Goal: Task Accomplishment & Management: Use online tool/utility

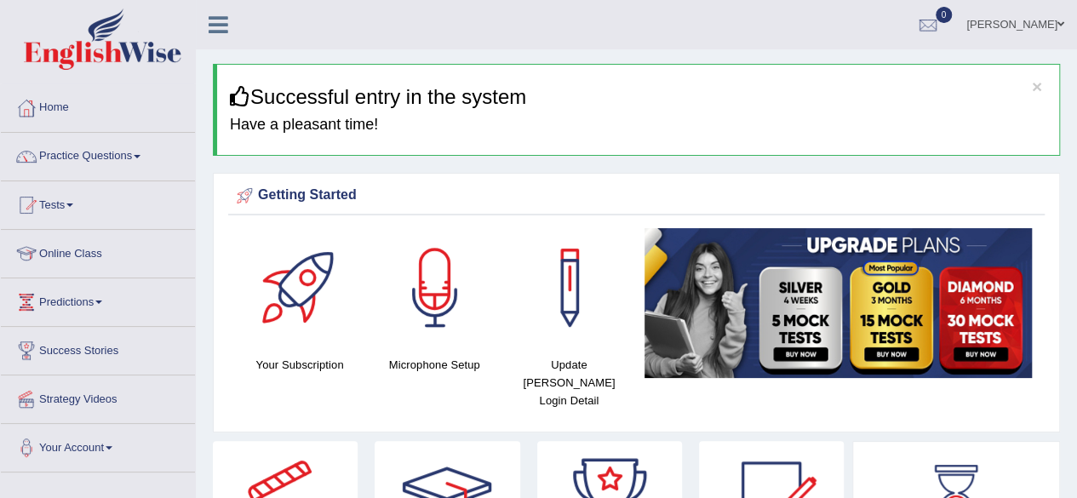
click at [698, 30] on ul "Simranjeet kaur Toggle navigation Username: simranjeetkaur_parramatta Access Ty…" at bounding box center [769, 24] width 617 height 49
click at [124, 158] on link "Practice Questions" at bounding box center [98, 154] width 194 height 43
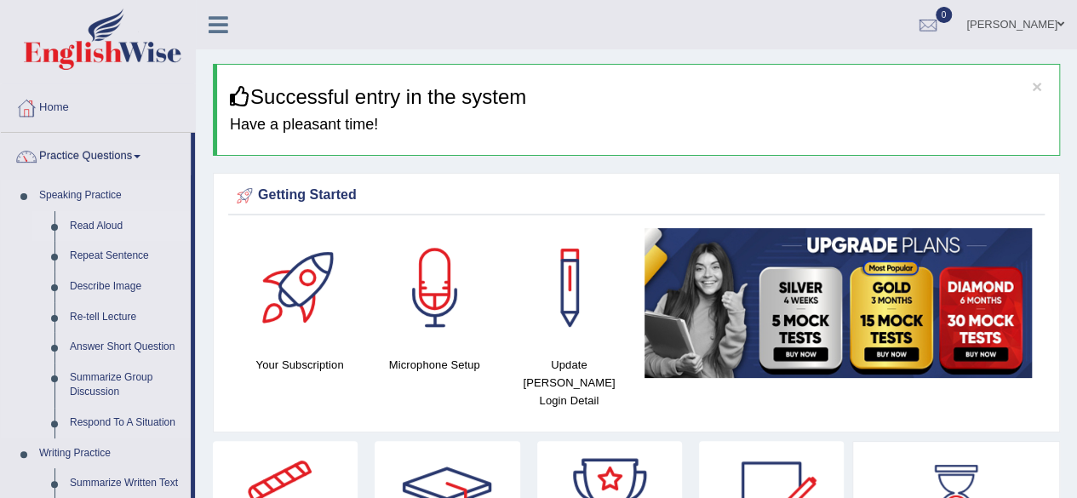
click at [94, 221] on link "Read Aloud" at bounding box center [126, 226] width 129 height 31
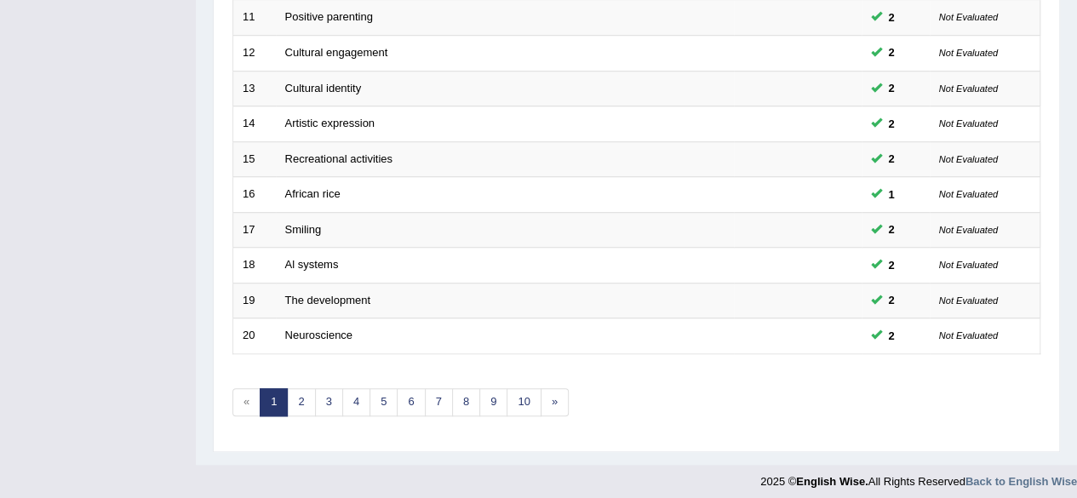
scroll to position [620, 0]
click at [521, 398] on link "10" at bounding box center [523, 402] width 34 height 28
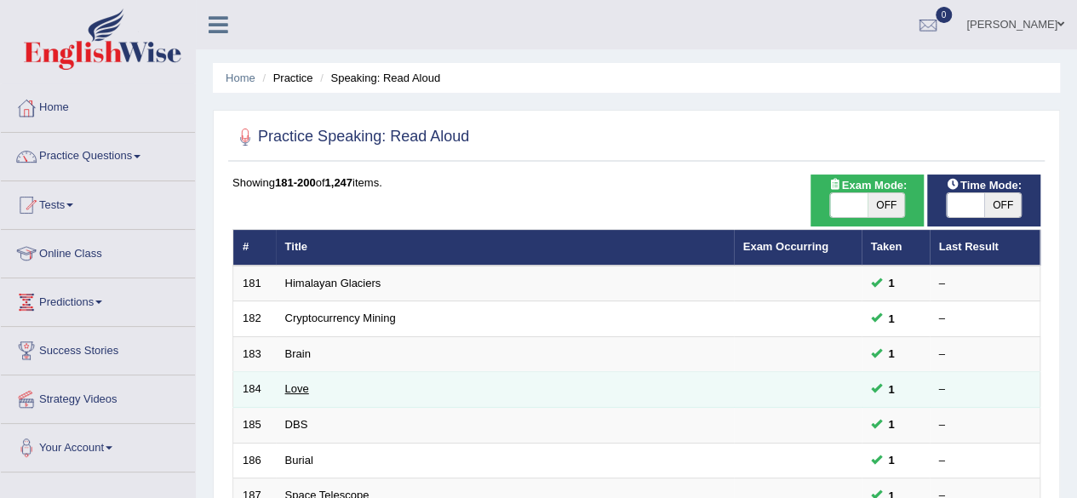
click at [292, 386] on link "Love" at bounding box center [297, 388] width 24 height 13
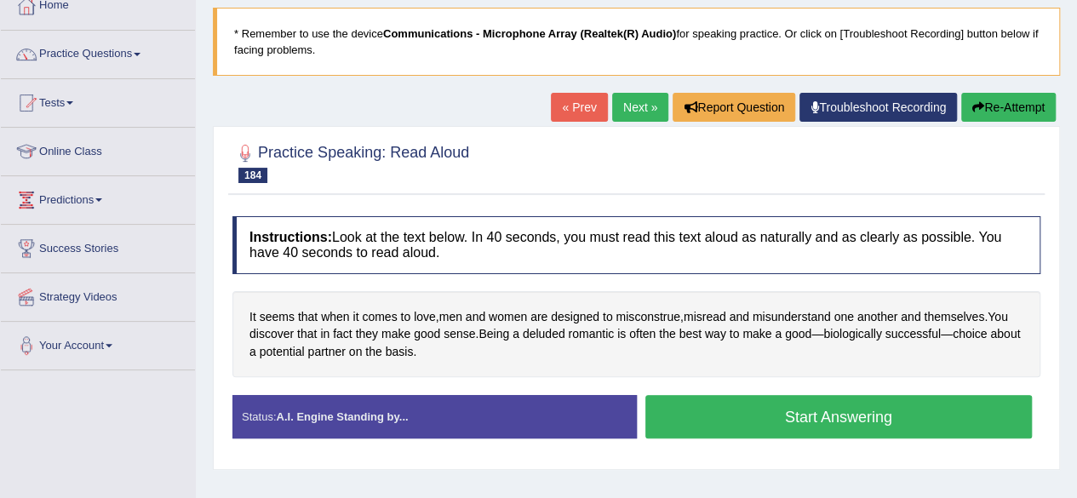
scroll to position [136, 0]
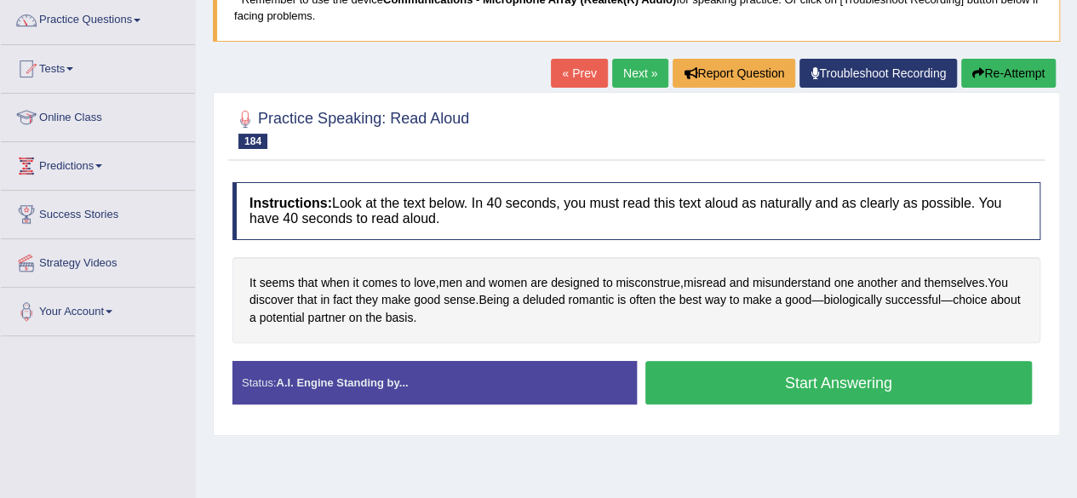
click at [844, 387] on button "Start Answering" at bounding box center [838, 382] width 387 height 43
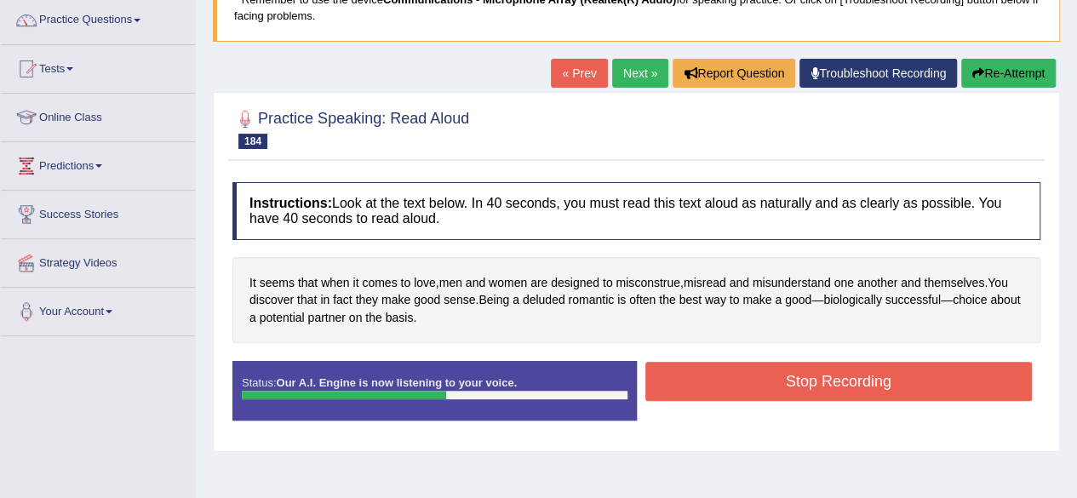
click at [926, 370] on button "Stop Recording" at bounding box center [838, 381] width 387 height 39
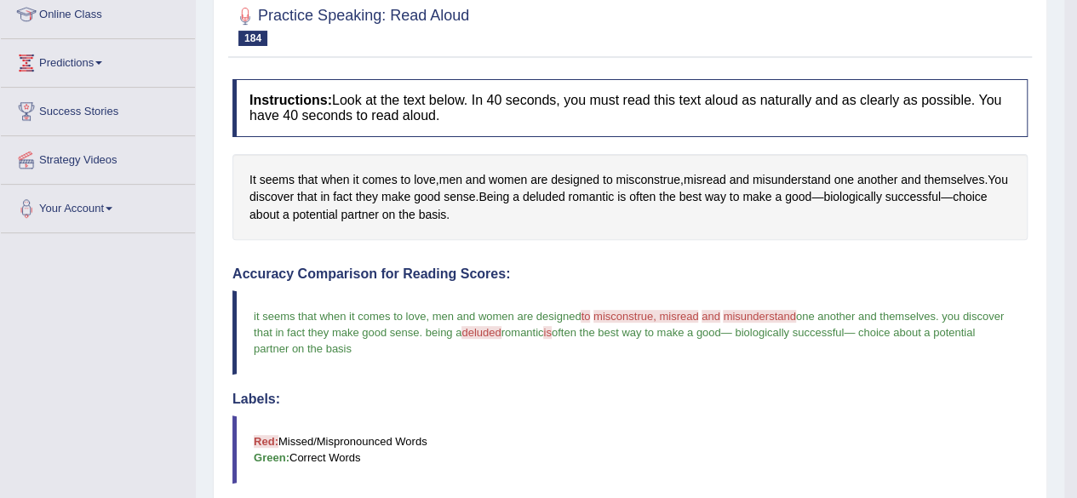
scroll to position [0, 0]
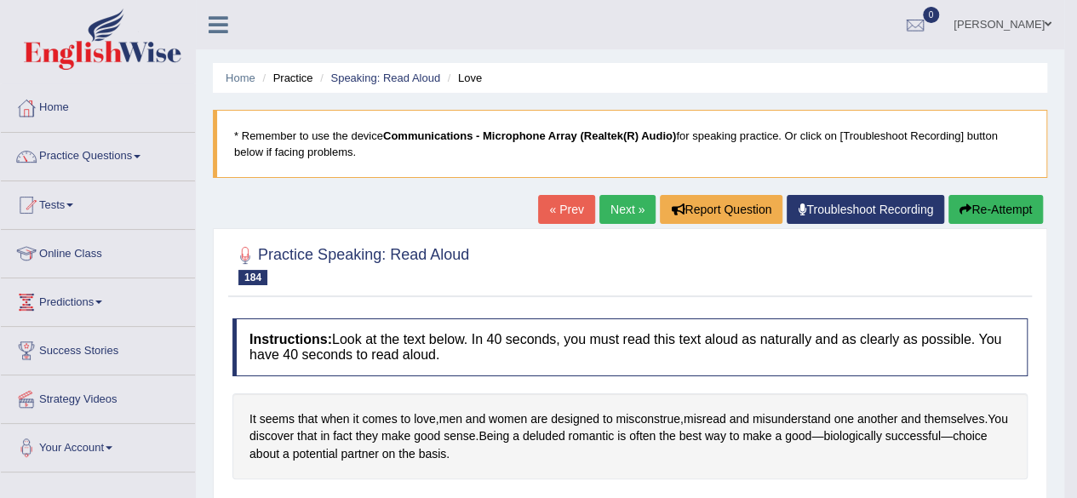
click at [613, 207] on link "Next »" at bounding box center [627, 209] width 56 height 29
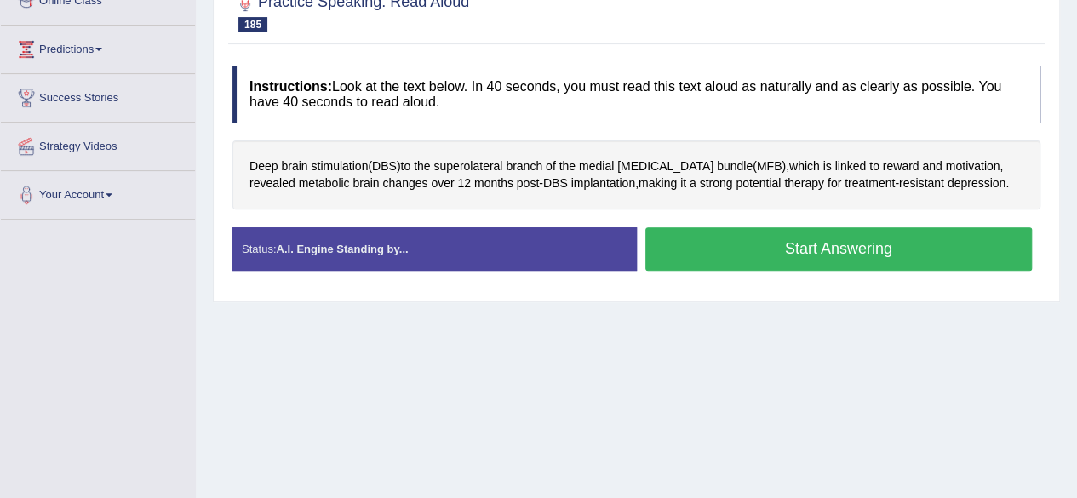
click at [763, 244] on button "Start Answering" at bounding box center [838, 248] width 387 height 43
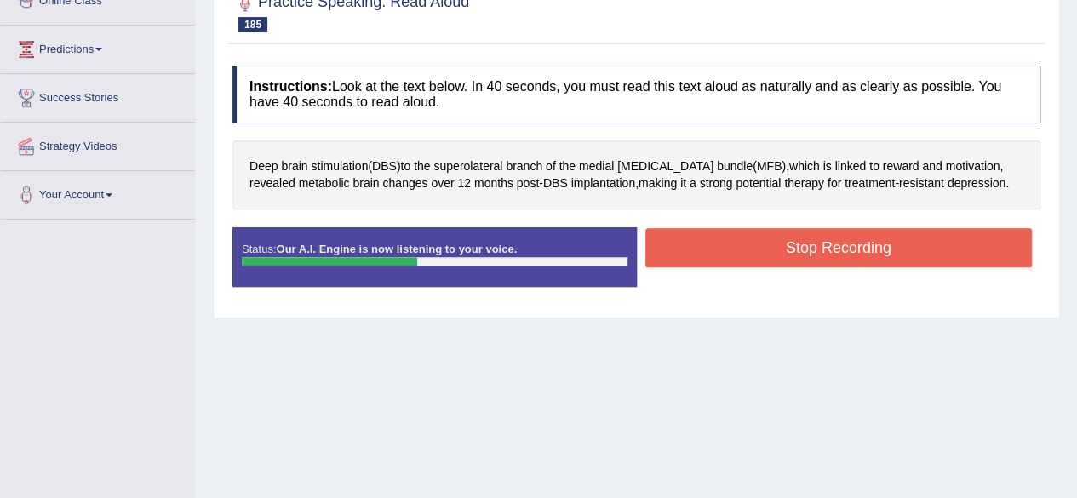
click at [763, 244] on button "Stop Recording" at bounding box center [838, 247] width 387 height 39
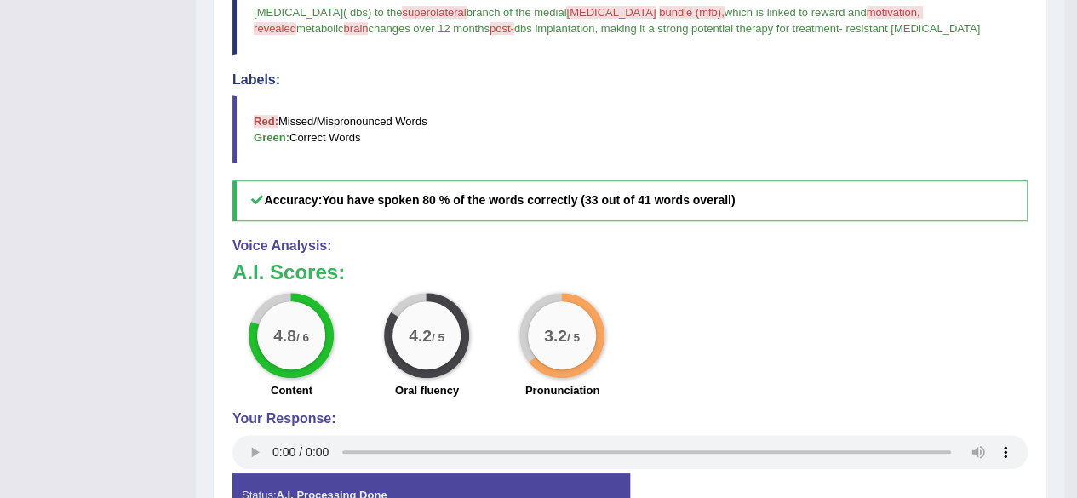
scroll to position [89, 0]
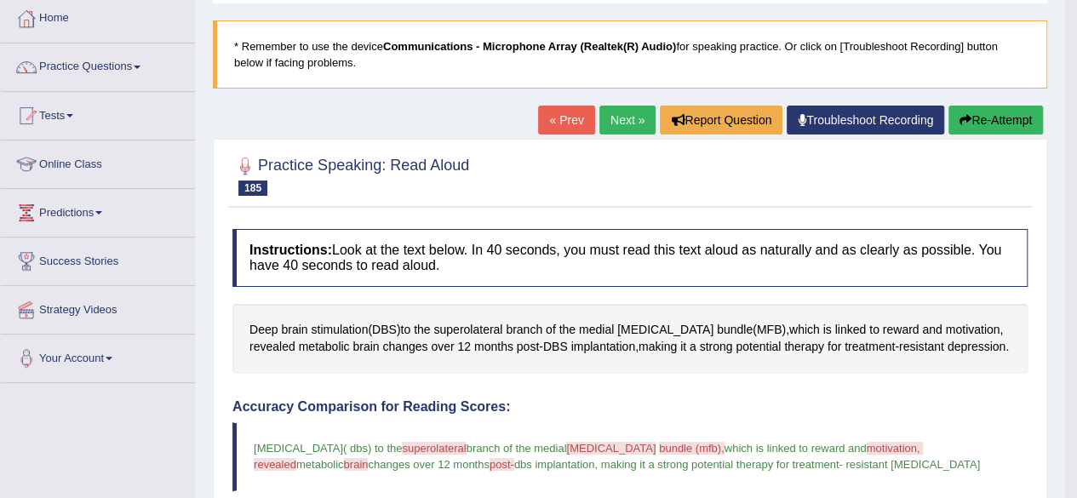
click at [609, 122] on link "Next »" at bounding box center [627, 120] width 56 height 29
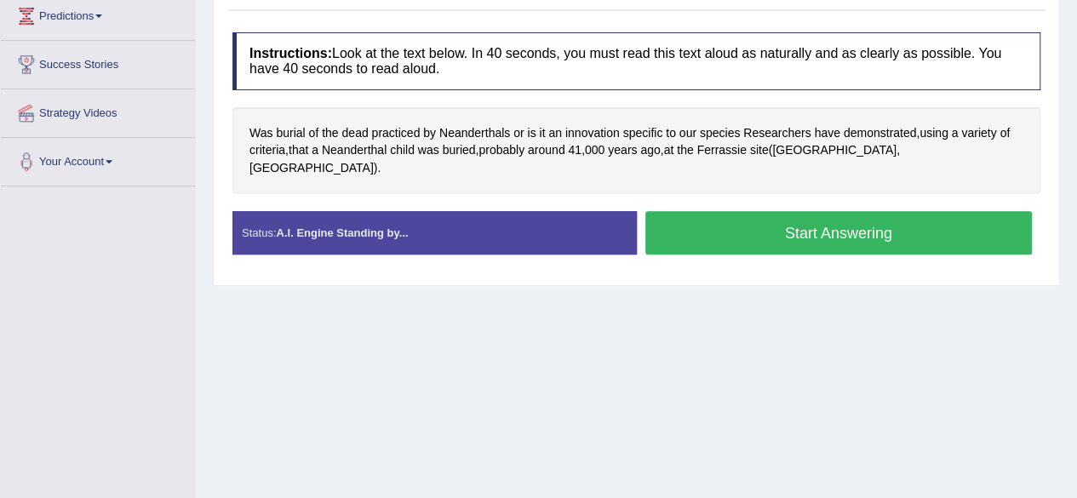
scroll to position [306, 0]
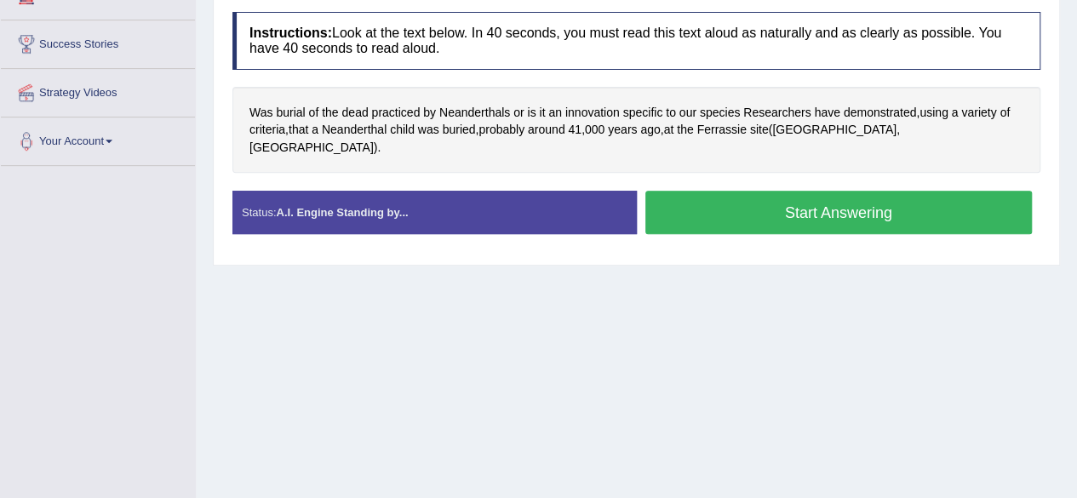
click at [719, 191] on button "Start Answering" at bounding box center [838, 212] width 387 height 43
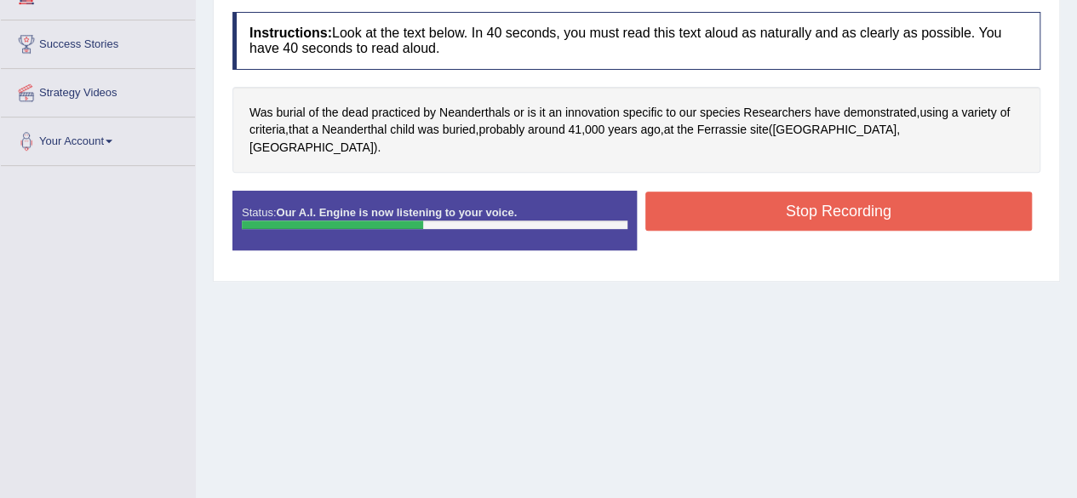
click at [719, 192] on button "Stop Recording" at bounding box center [838, 211] width 387 height 39
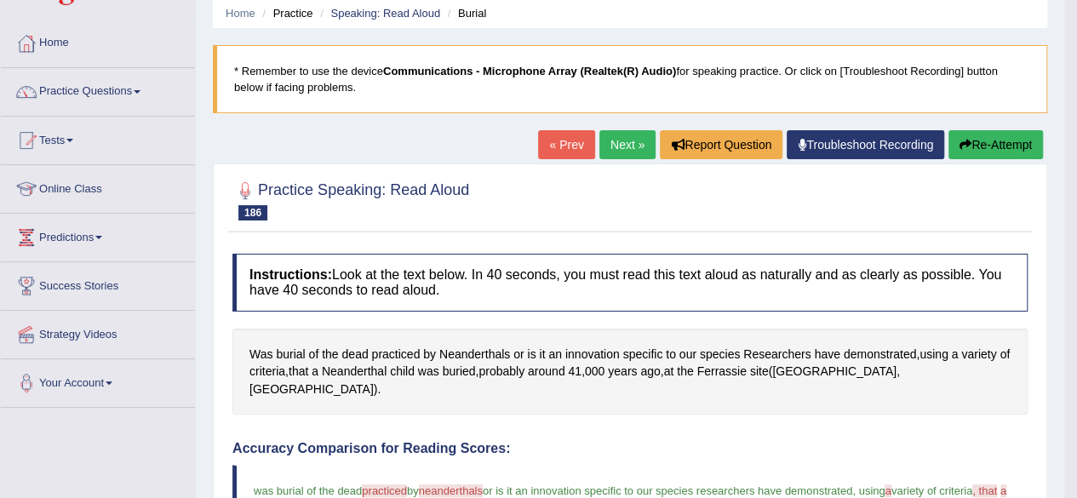
scroll to position [0, 0]
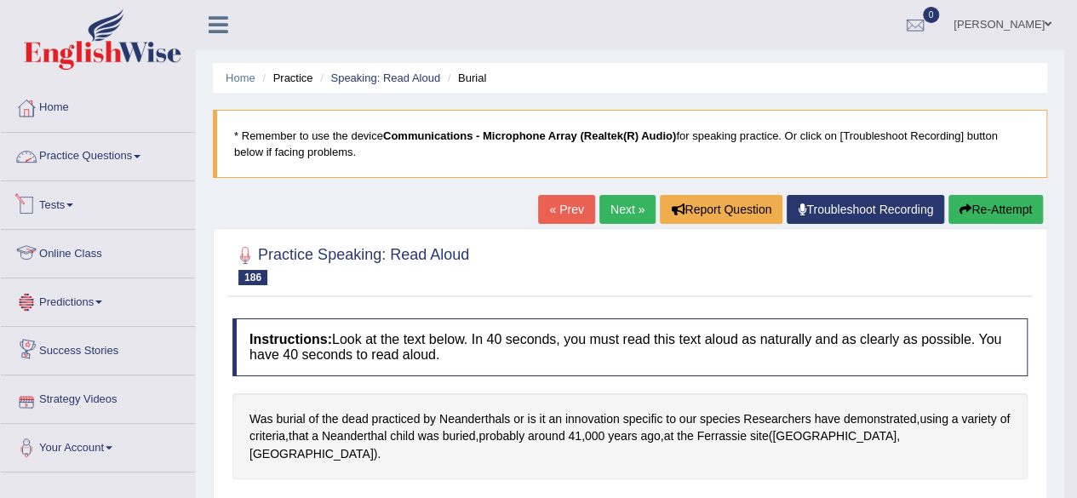
click at [123, 151] on link "Practice Questions" at bounding box center [98, 154] width 194 height 43
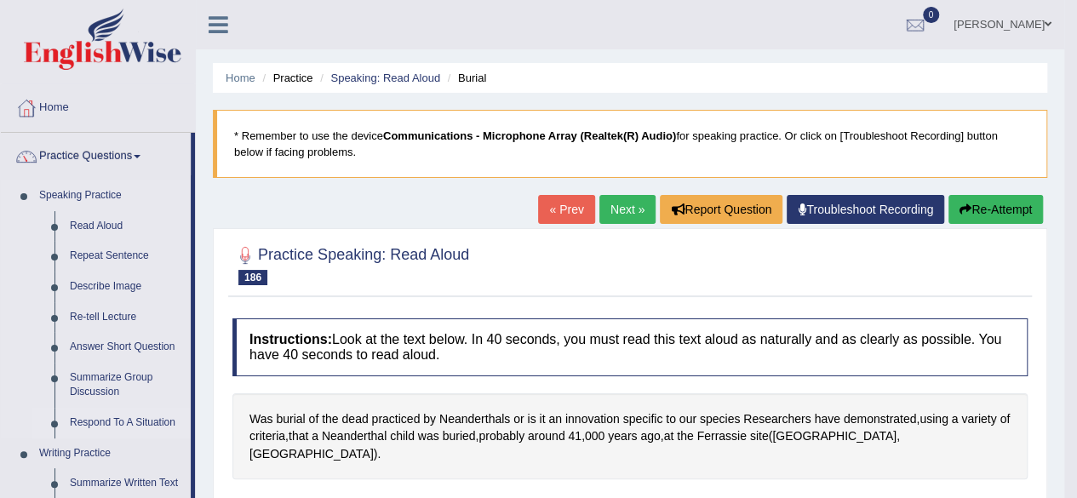
click at [112, 414] on link "Respond To A Situation" at bounding box center [126, 423] width 129 height 31
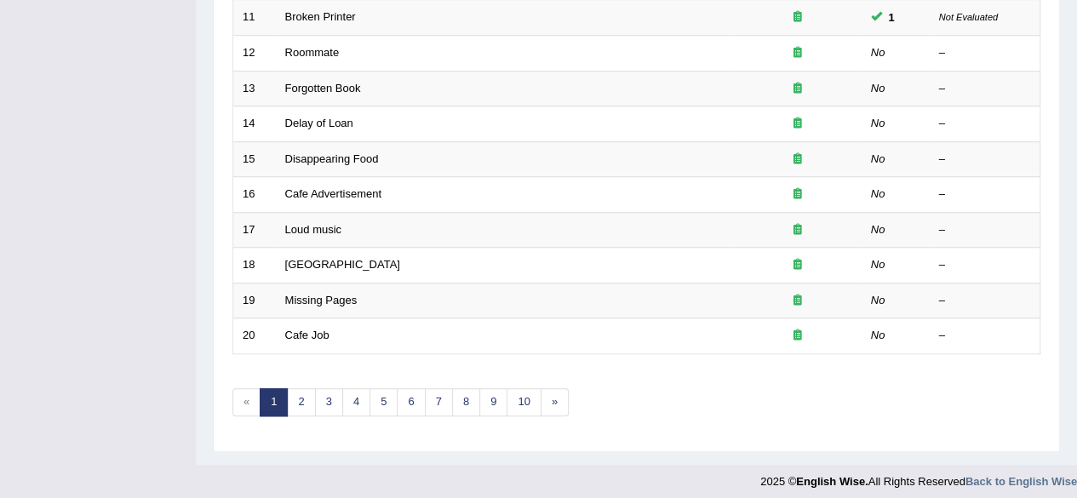
scroll to position [620, 0]
click at [516, 400] on link "10" at bounding box center [523, 402] width 34 height 28
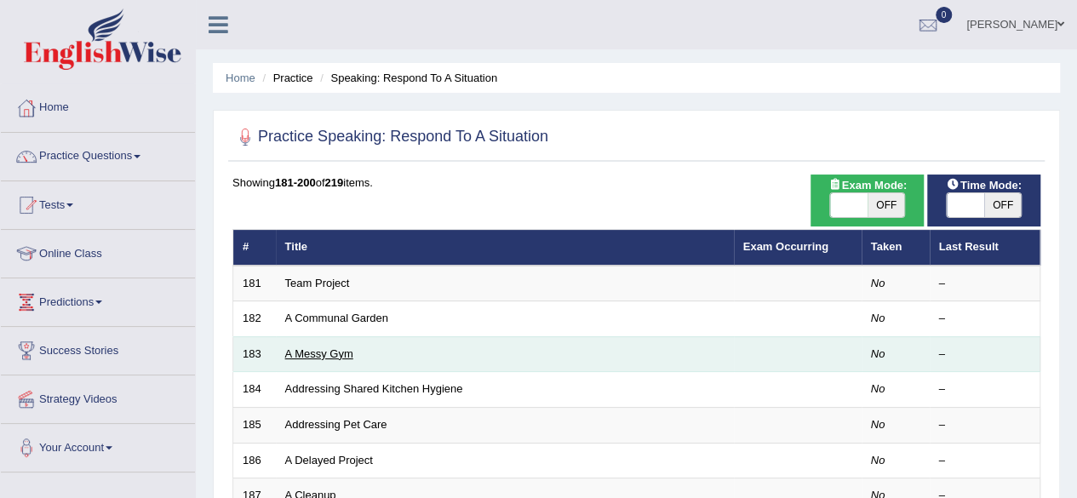
click at [336, 350] on link "A Messy Gym" at bounding box center [319, 353] width 68 height 13
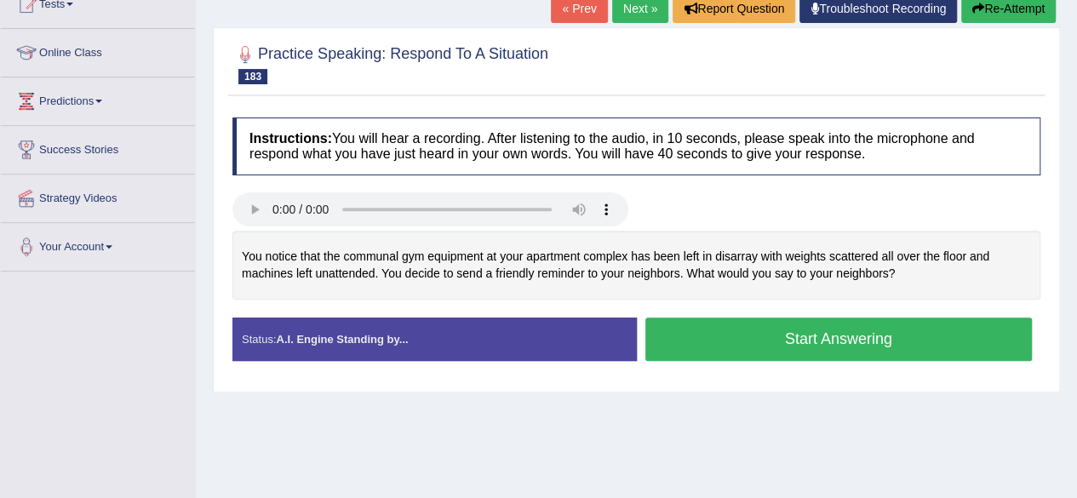
scroll to position [204, 0]
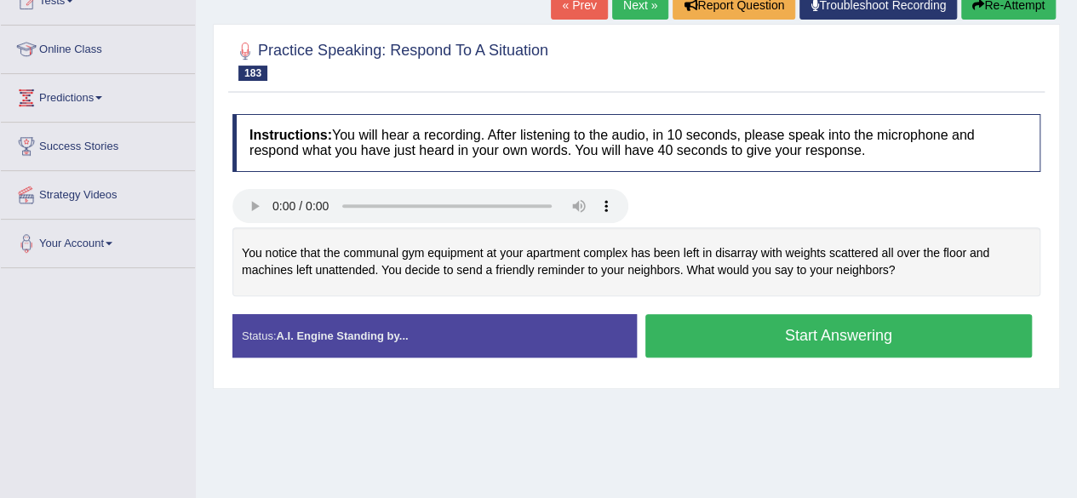
click at [819, 335] on button "Start Answering" at bounding box center [838, 335] width 387 height 43
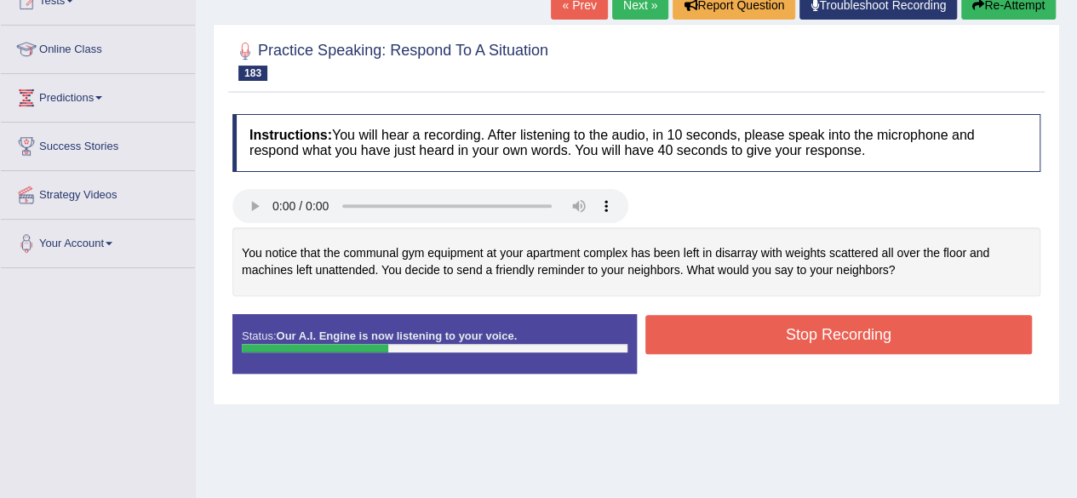
click at [819, 335] on button "Stop Recording" at bounding box center [838, 334] width 387 height 39
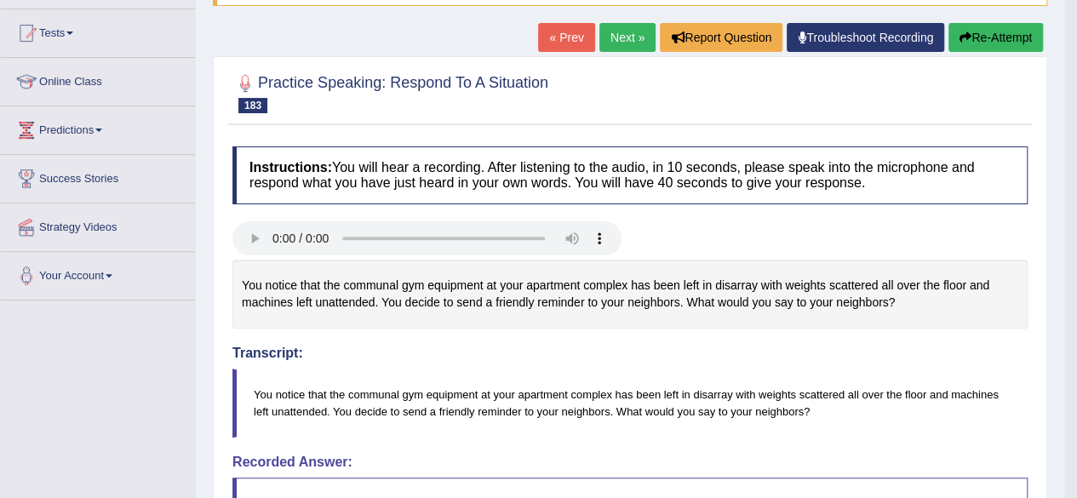
scroll to position [0, 0]
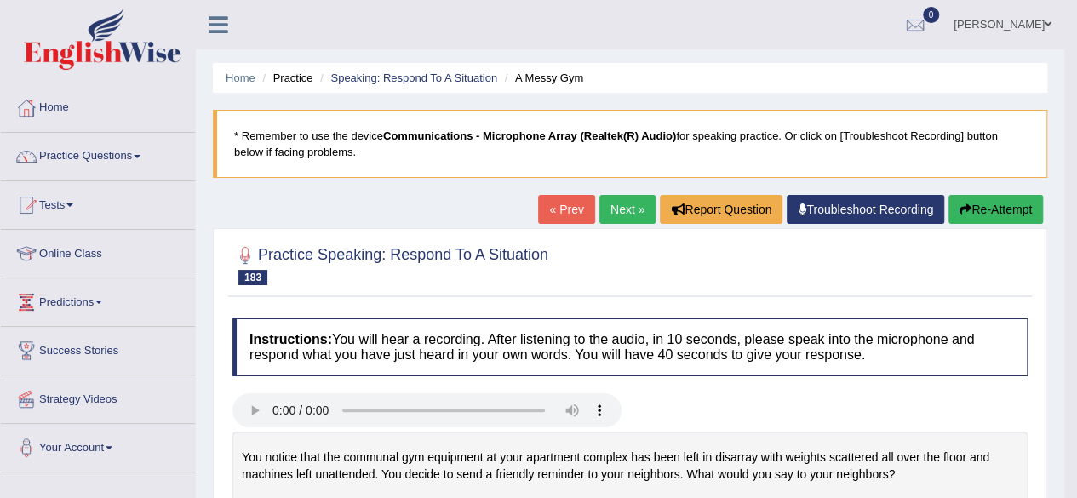
click at [630, 207] on link "Next »" at bounding box center [627, 209] width 56 height 29
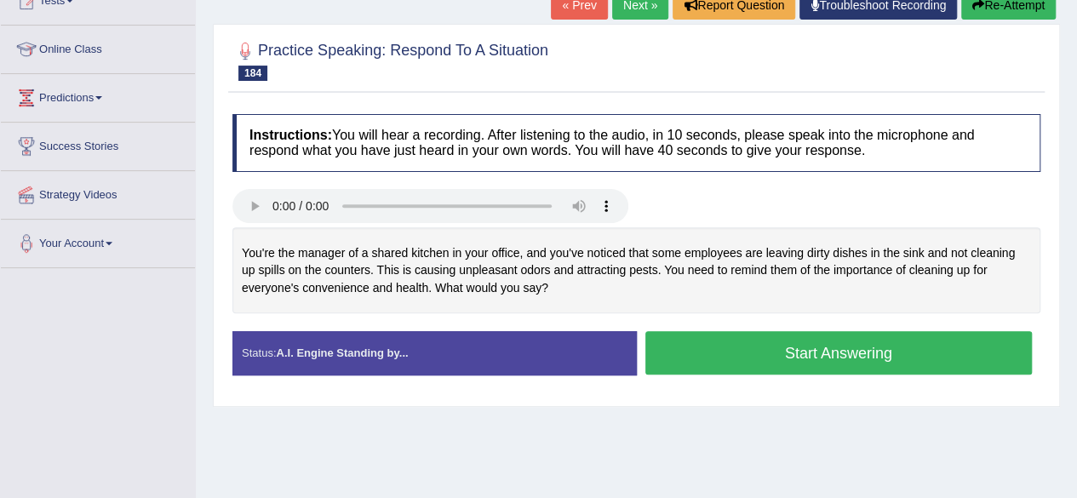
click at [785, 345] on button "Start Answering" at bounding box center [838, 352] width 387 height 43
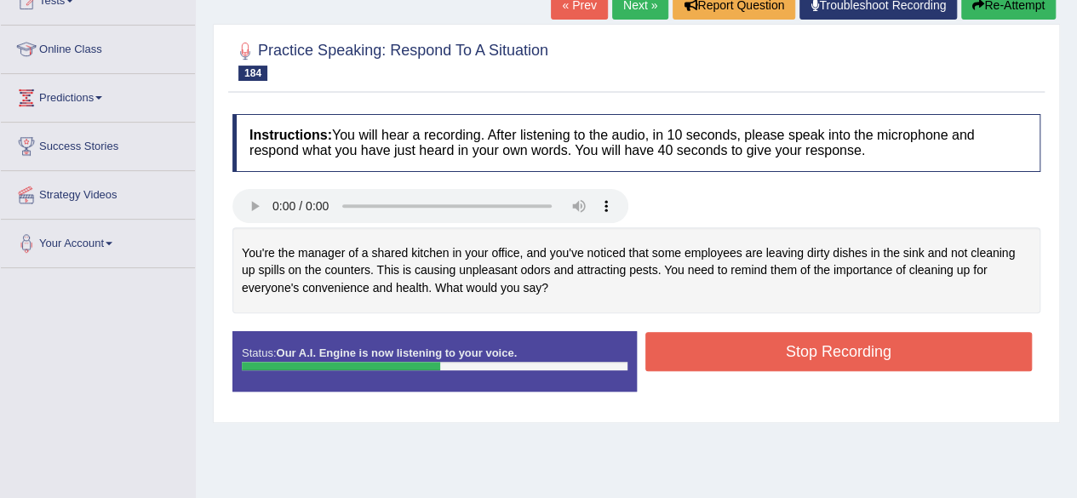
click at [785, 345] on button "Stop Recording" at bounding box center [838, 351] width 387 height 39
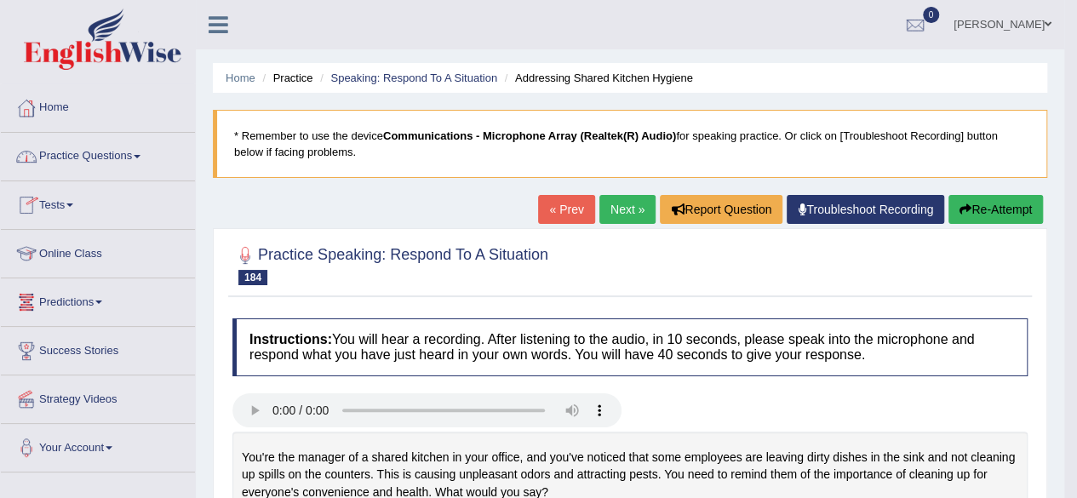
click at [73, 106] on link "Home" at bounding box center [98, 105] width 194 height 43
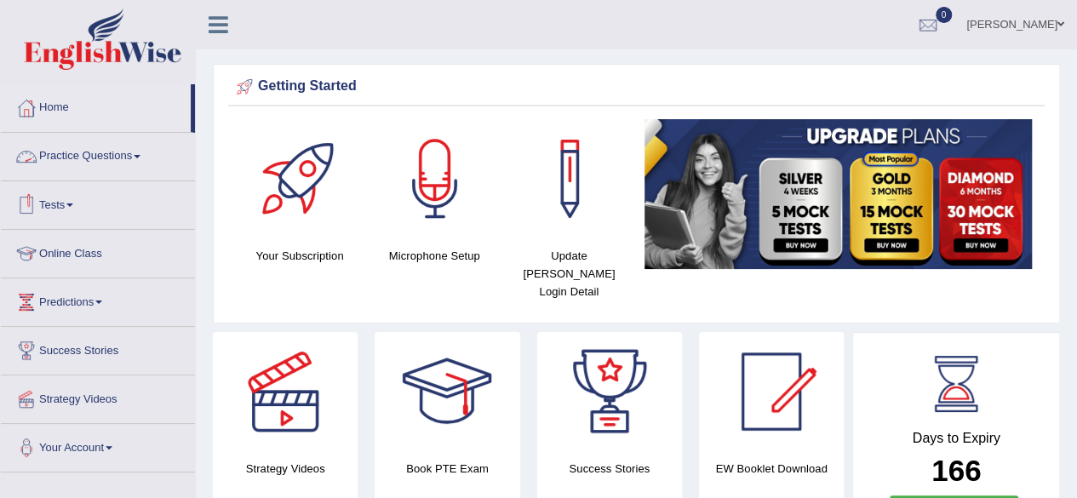
click at [145, 169] on link "Practice Questions" at bounding box center [98, 154] width 194 height 43
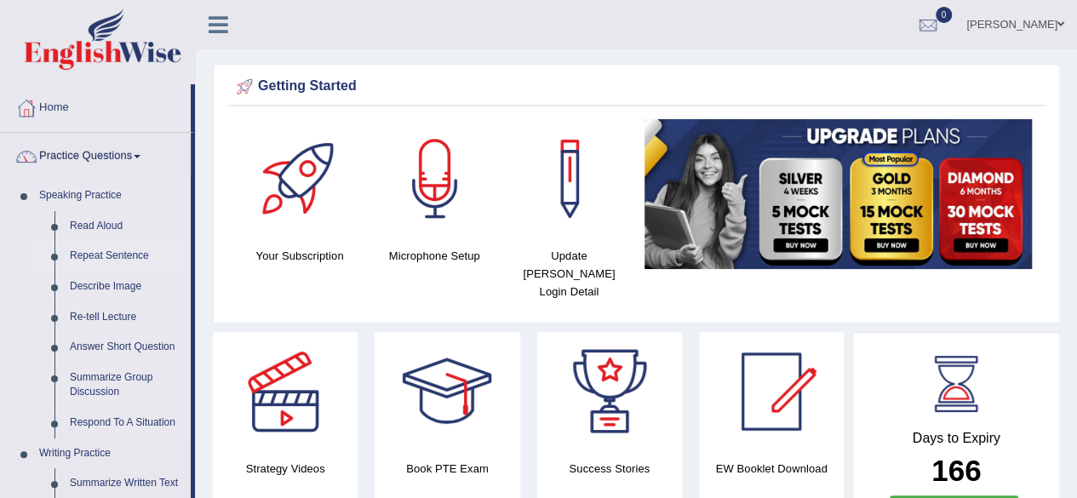
click at [130, 254] on link "Repeat Sentence" at bounding box center [126, 256] width 129 height 31
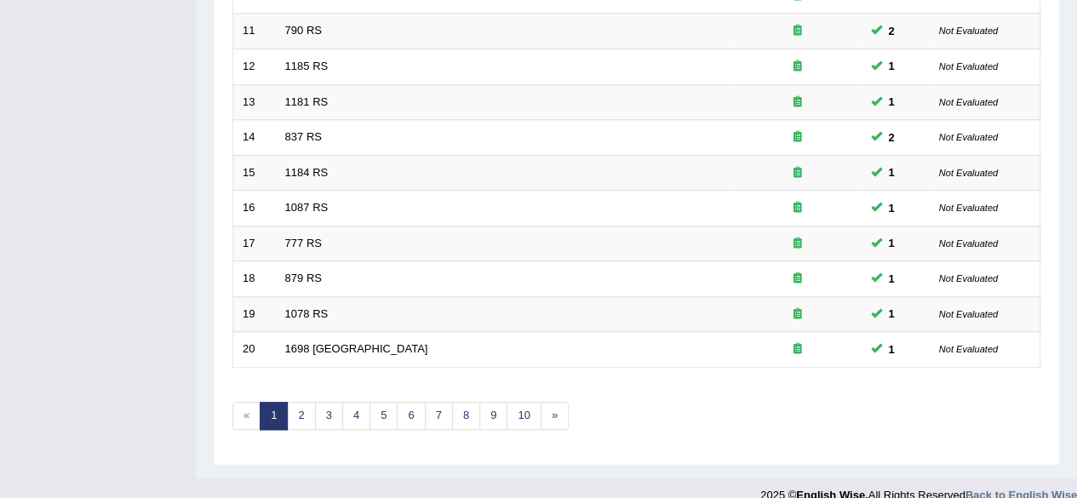
scroll to position [621, 0]
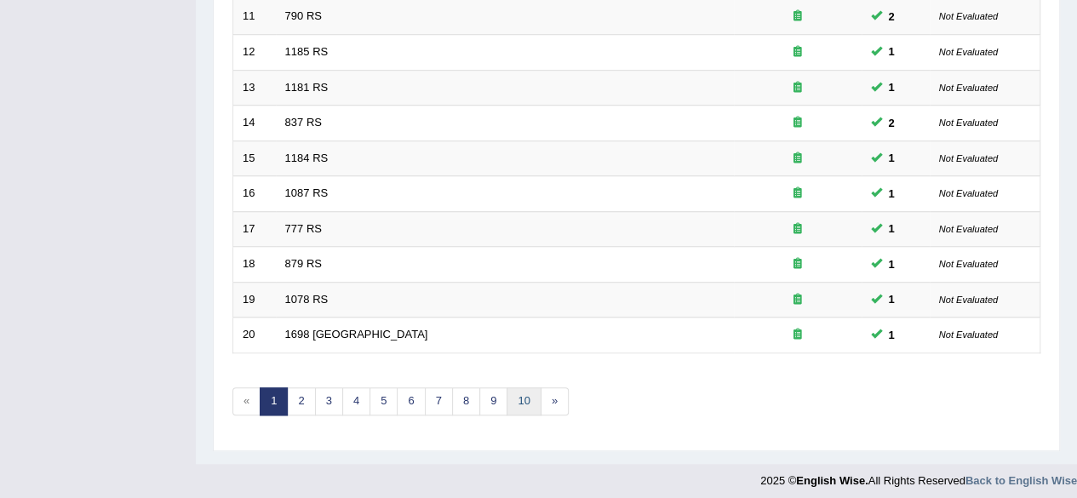
click at [518, 390] on link "10" at bounding box center [523, 401] width 34 height 28
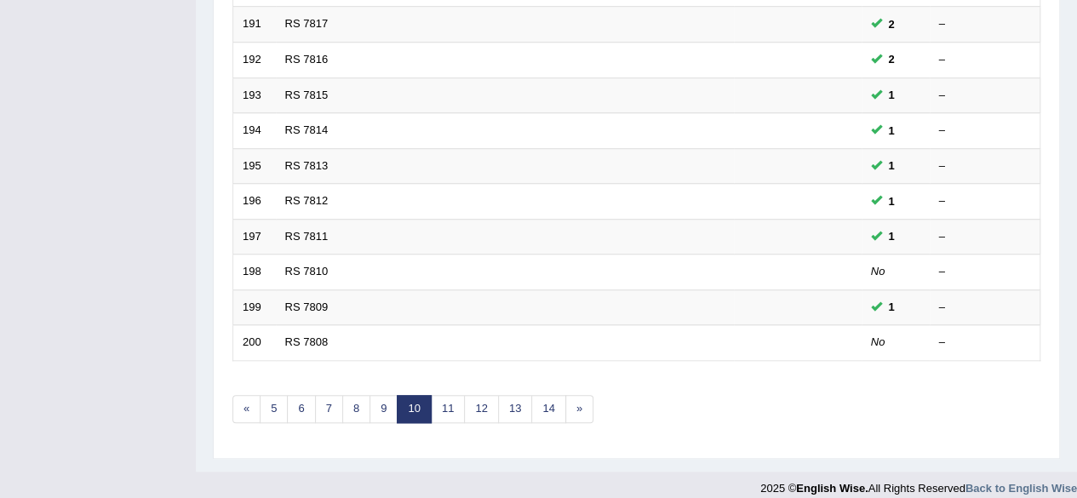
scroll to position [621, 0]
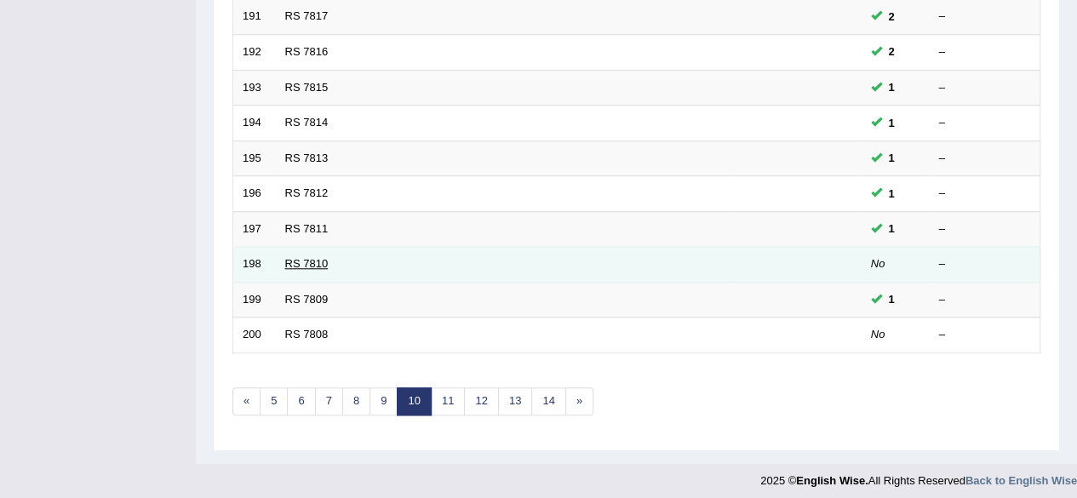
click at [306, 257] on link "RS 7810" at bounding box center [306, 263] width 43 height 13
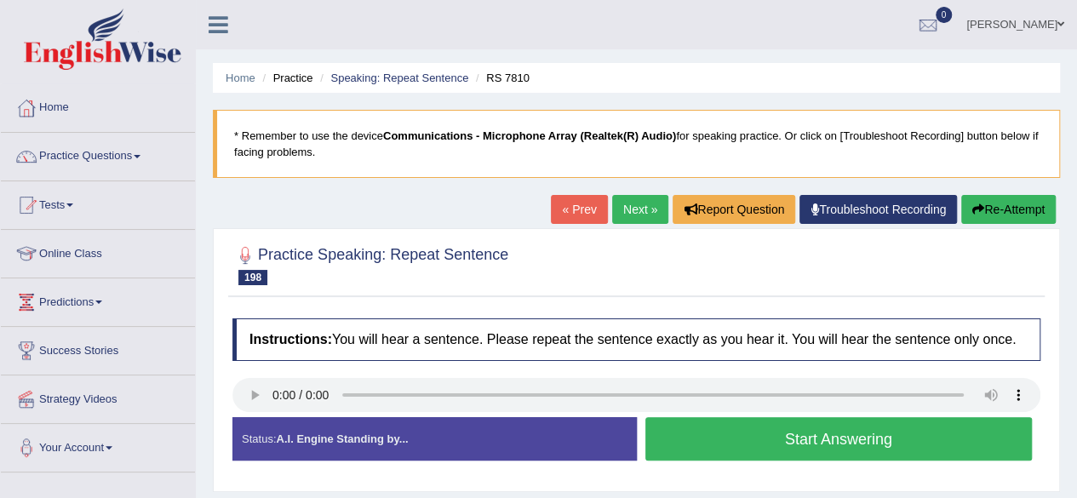
click at [797, 445] on button "Start Answering" at bounding box center [838, 438] width 387 height 43
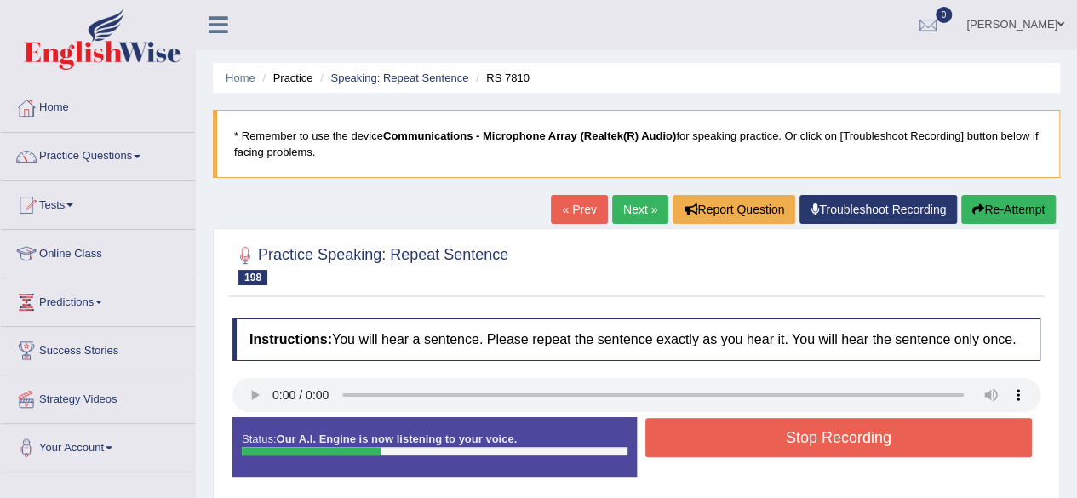
click at [753, 436] on button "Stop Recording" at bounding box center [838, 437] width 387 height 39
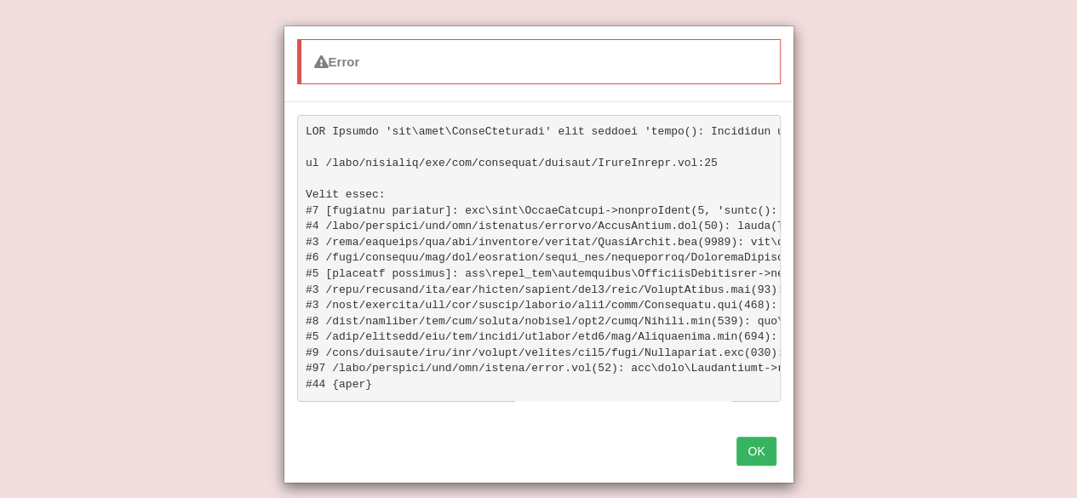
click at [758, 466] on button "OK" at bounding box center [755, 451] width 39 height 29
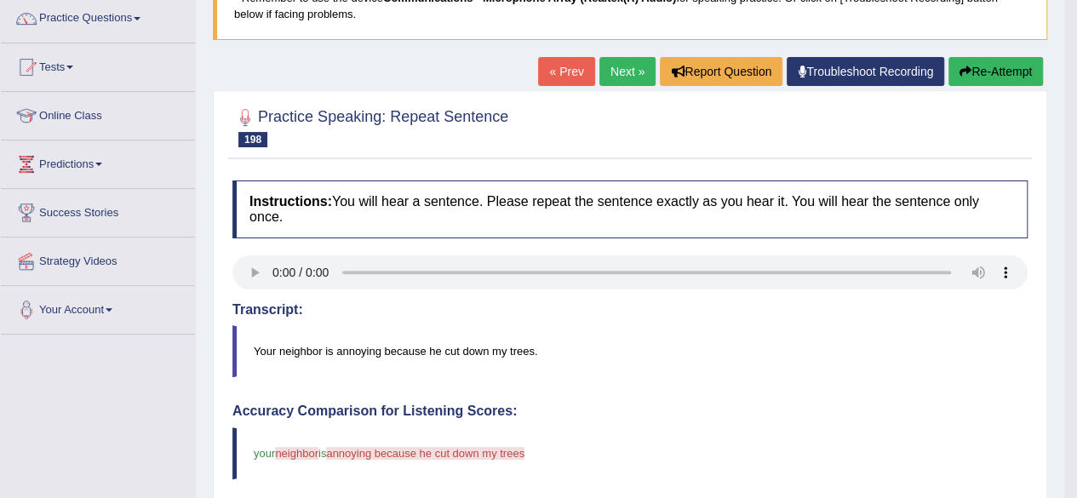
scroll to position [137, 0]
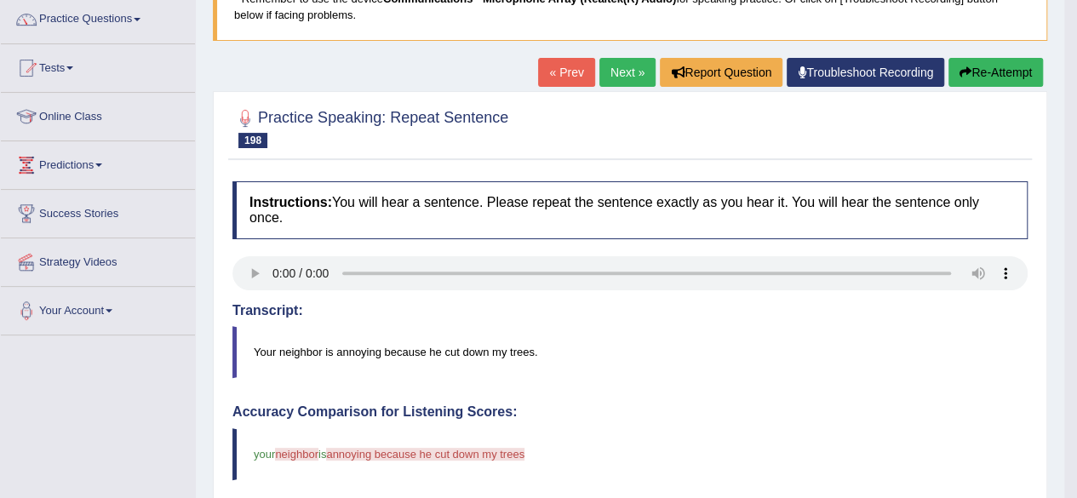
click at [965, 72] on icon "button" at bounding box center [965, 72] width 12 height 12
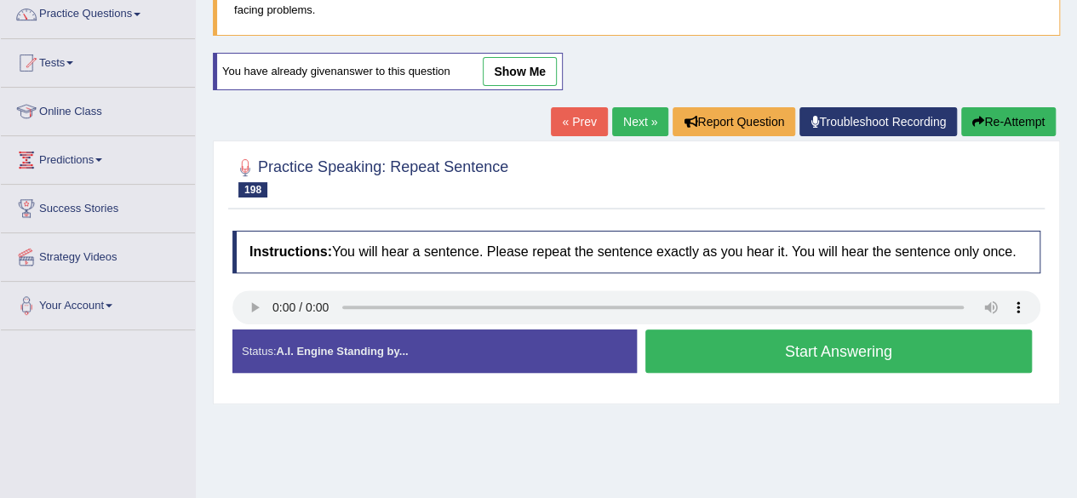
click at [528, 58] on link "show me" at bounding box center [520, 71] width 74 height 29
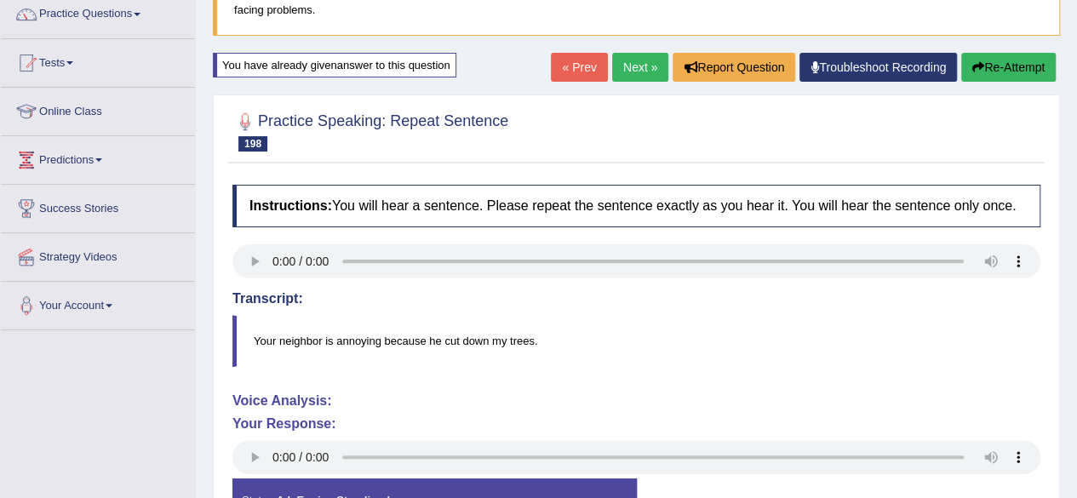
click at [438, 58] on div "You have already given answer to this question" at bounding box center [334, 65] width 243 height 25
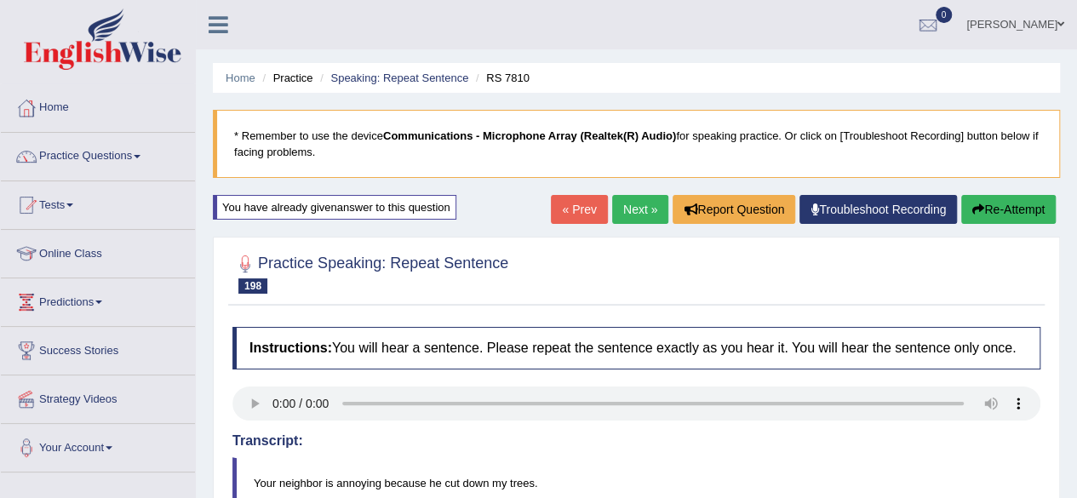
click at [1018, 213] on button "Re-Attempt" at bounding box center [1008, 209] width 94 height 29
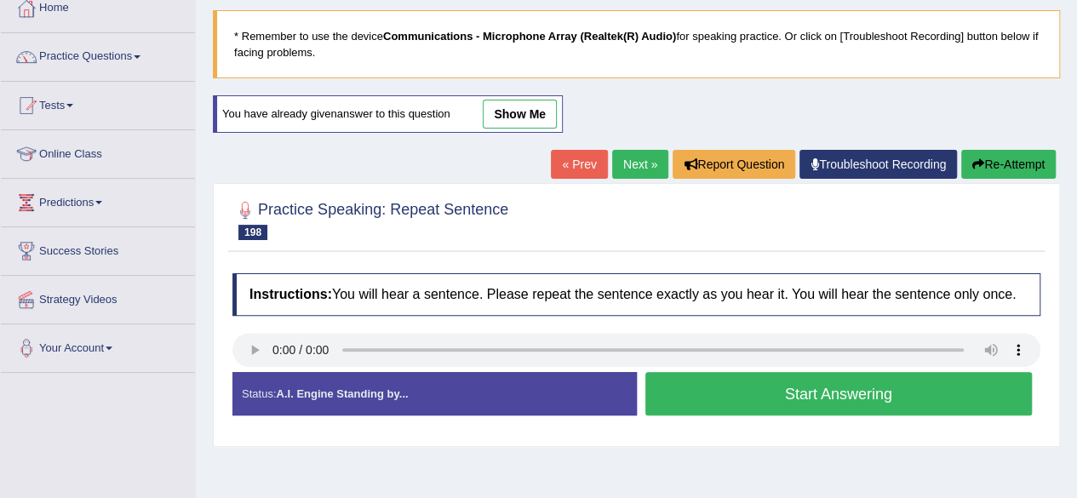
scroll to position [102, 0]
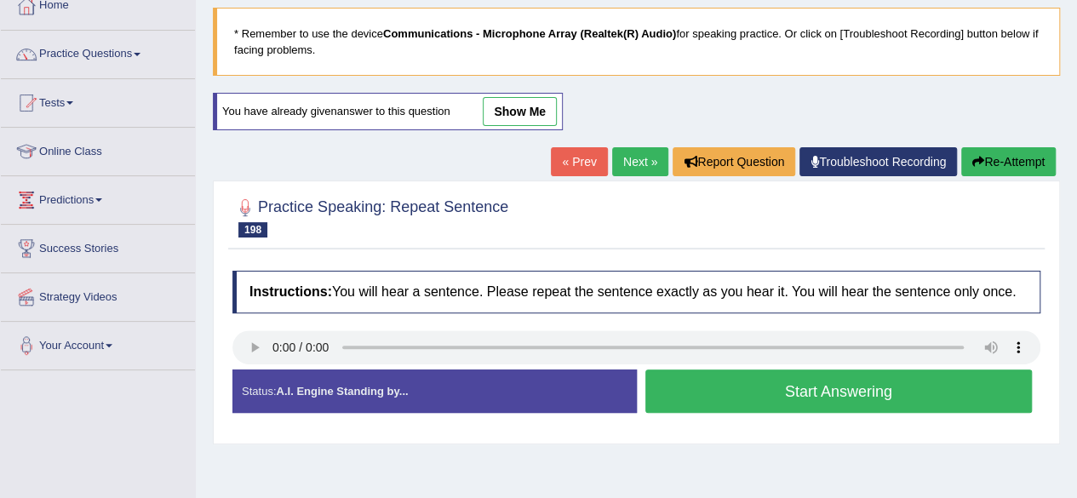
click at [765, 392] on button "Start Answering" at bounding box center [838, 390] width 387 height 43
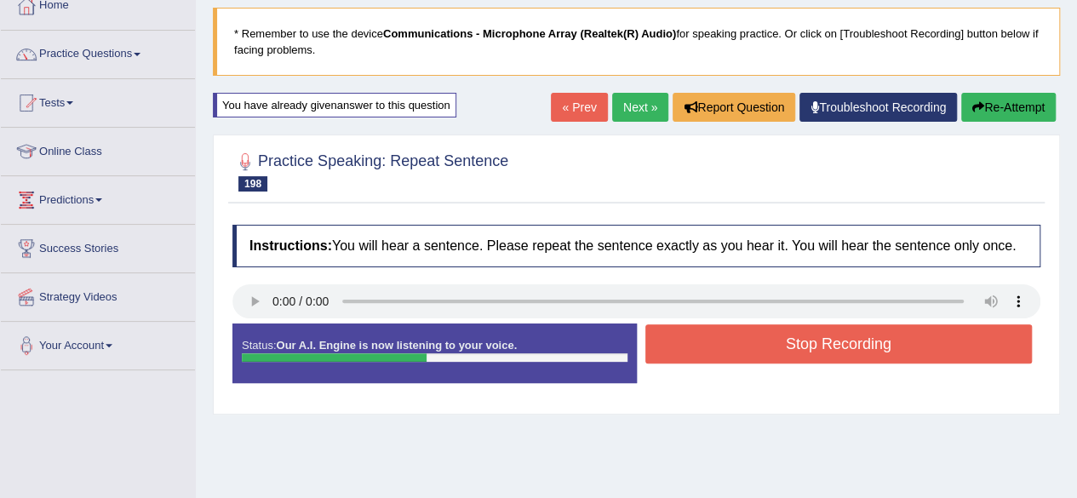
click at [806, 344] on button "Stop Recording" at bounding box center [838, 343] width 387 height 39
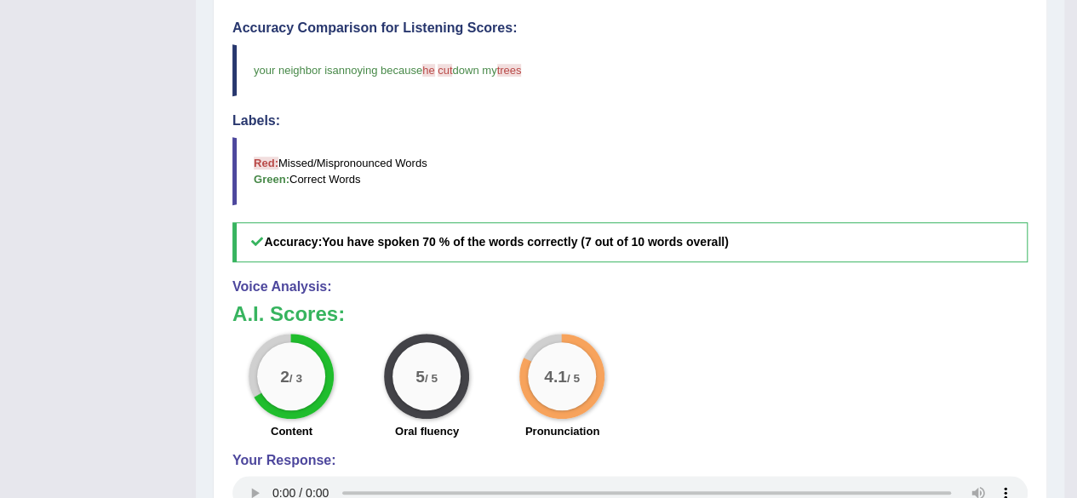
scroll to position [340, 0]
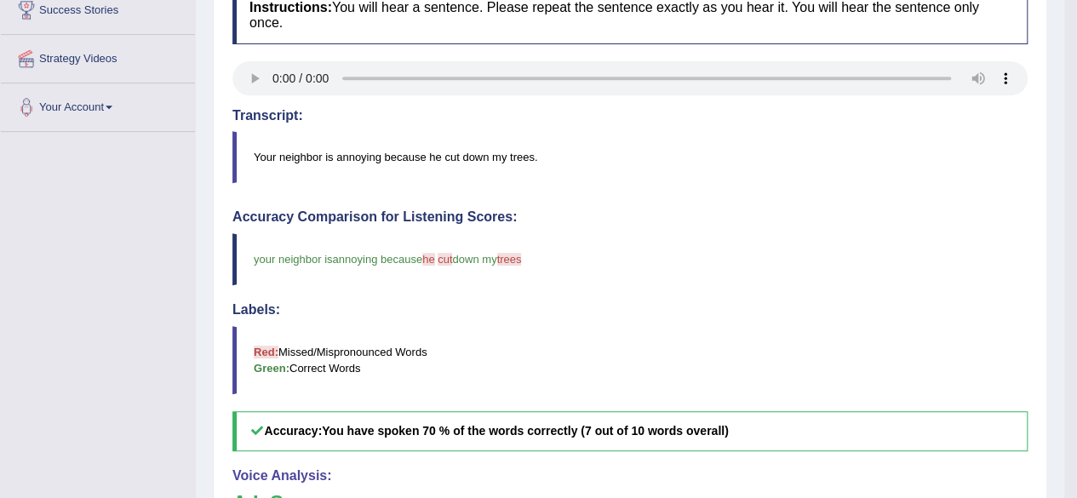
click at [798, 295] on div "Accuracy Comparison for Listening Scores: your neighbor is a annoying because h…" at bounding box center [629, 330] width 795 height 242
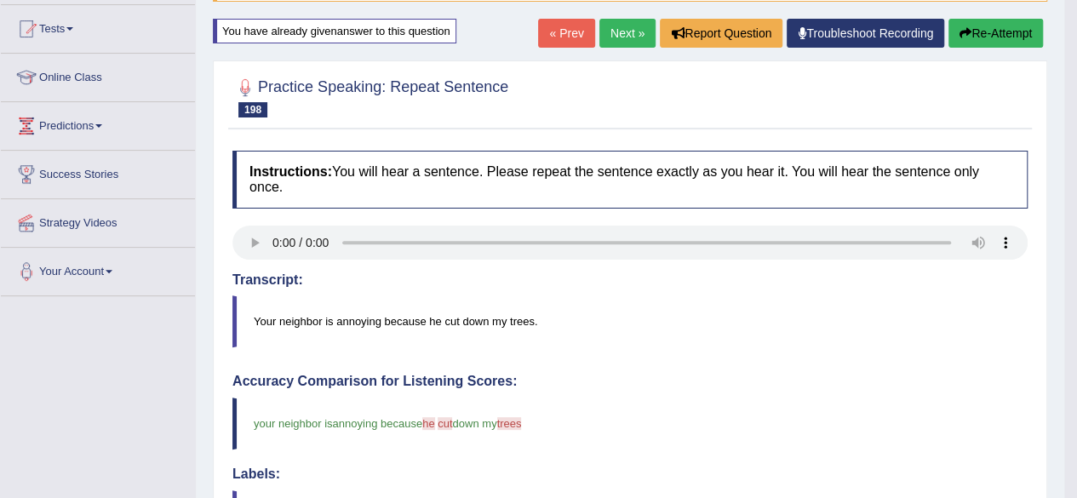
scroll to position [136, 0]
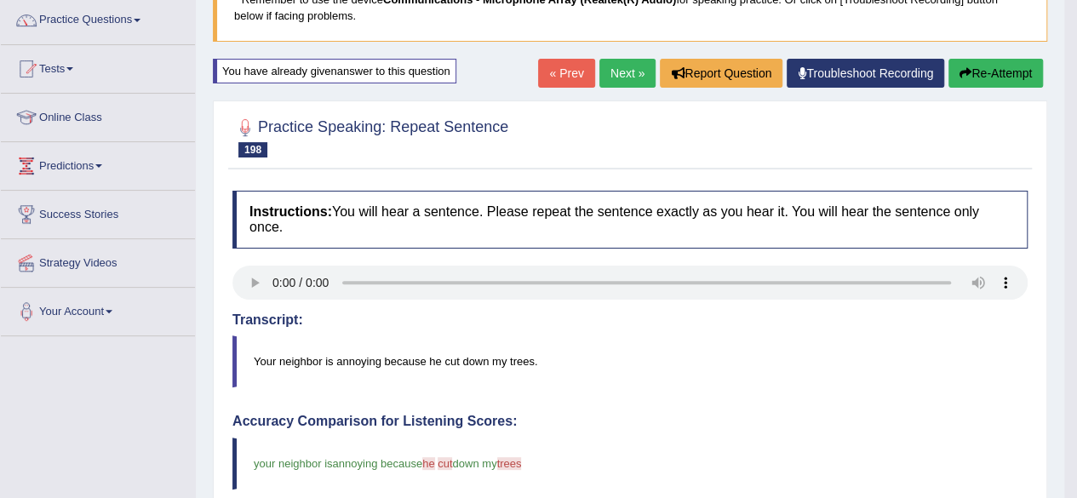
click at [617, 80] on link "Next »" at bounding box center [627, 73] width 56 height 29
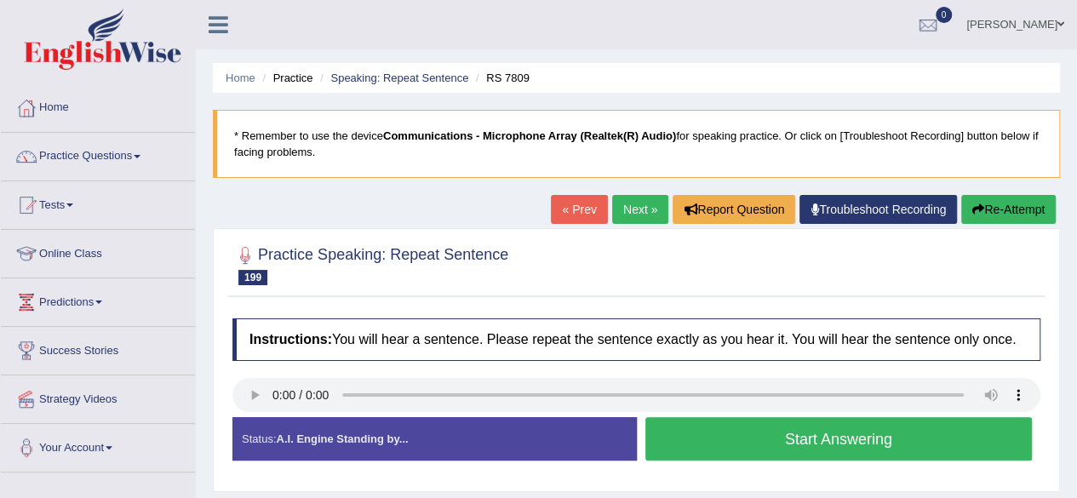
click at [716, 436] on button "Start Answering" at bounding box center [838, 438] width 387 height 43
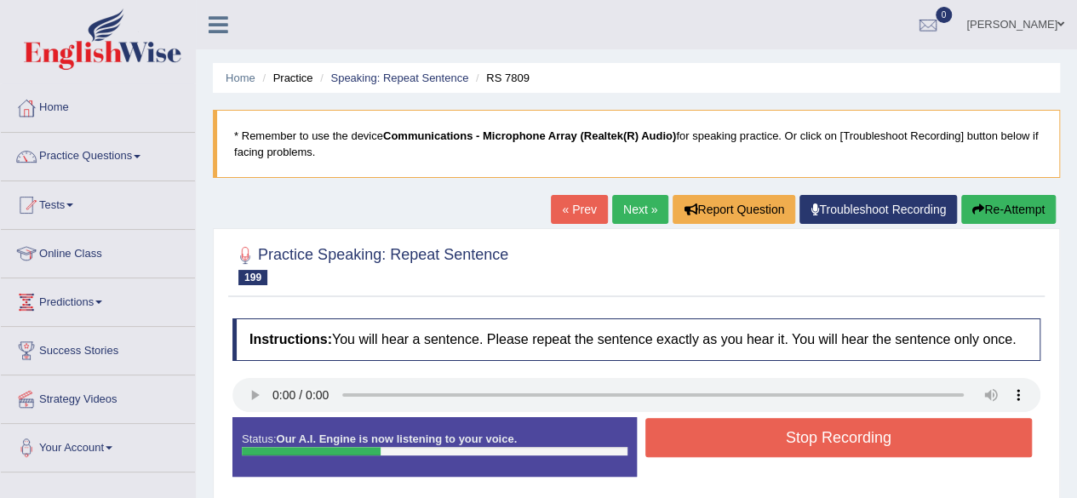
click at [716, 436] on button "Stop Recording" at bounding box center [838, 437] width 387 height 39
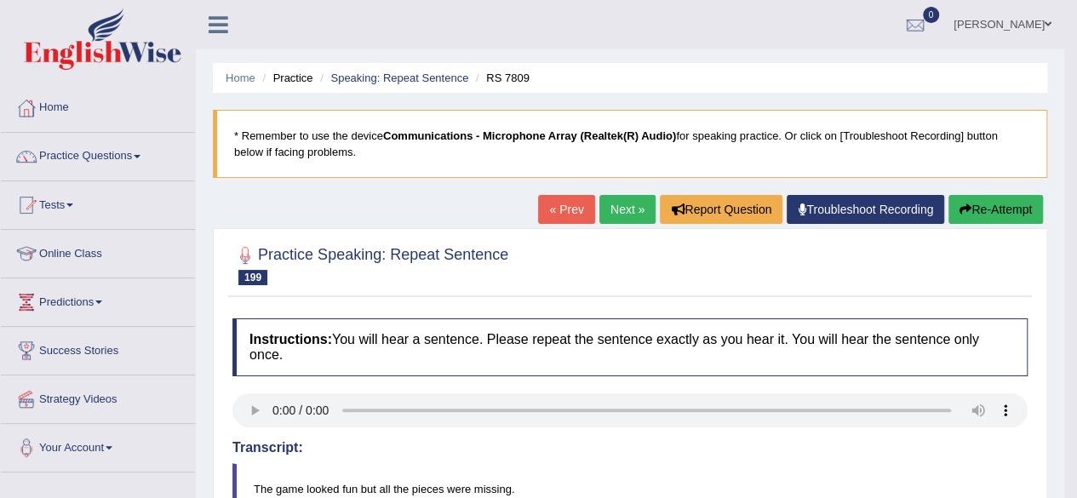
click at [625, 198] on link "Next »" at bounding box center [627, 209] width 56 height 29
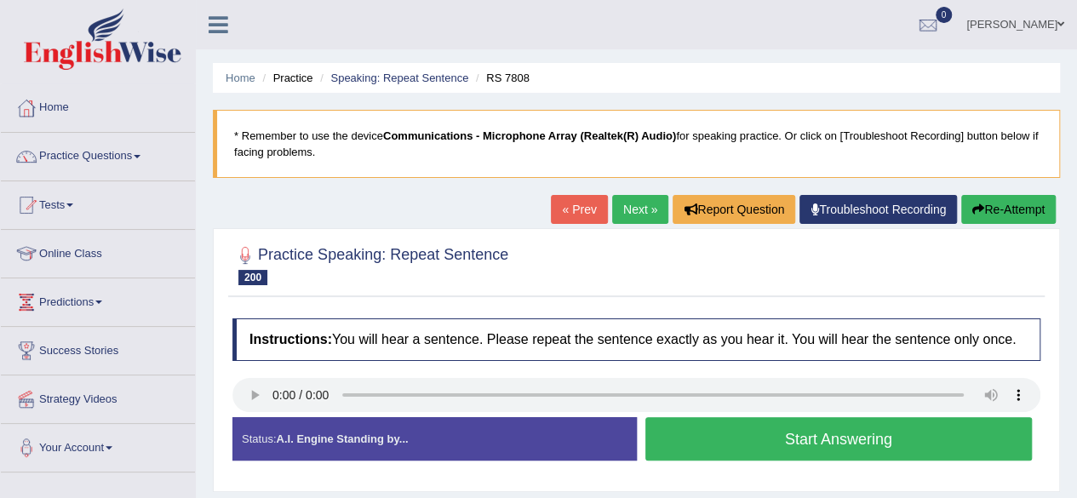
click at [621, 205] on link "Next »" at bounding box center [640, 209] width 56 height 29
click at [126, 163] on link "Practice Questions" at bounding box center [98, 154] width 194 height 43
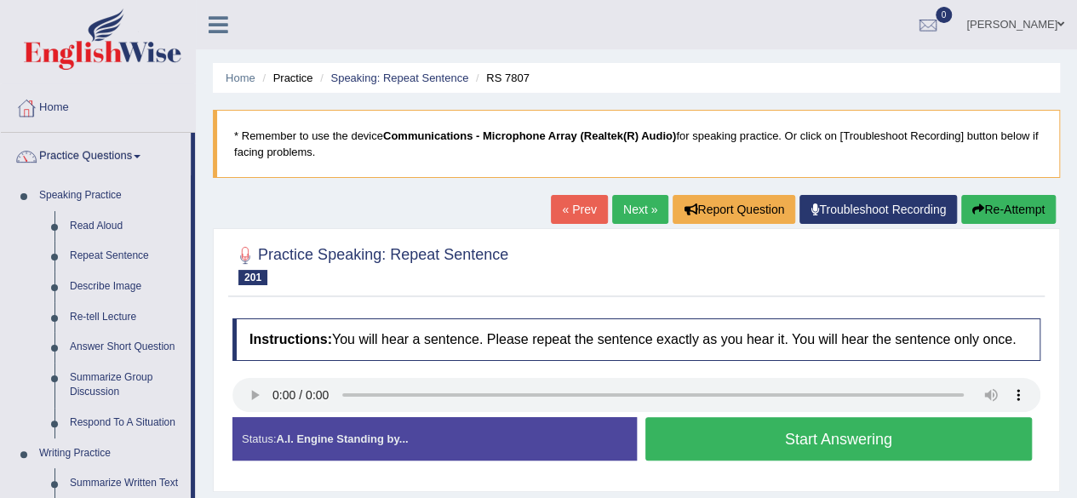
click at [201, 421] on div "Home Practice Speaking: Repeat Sentence RS 7807 * Remember to use the device Co…" at bounding box center [636, 425] width 881 height 851
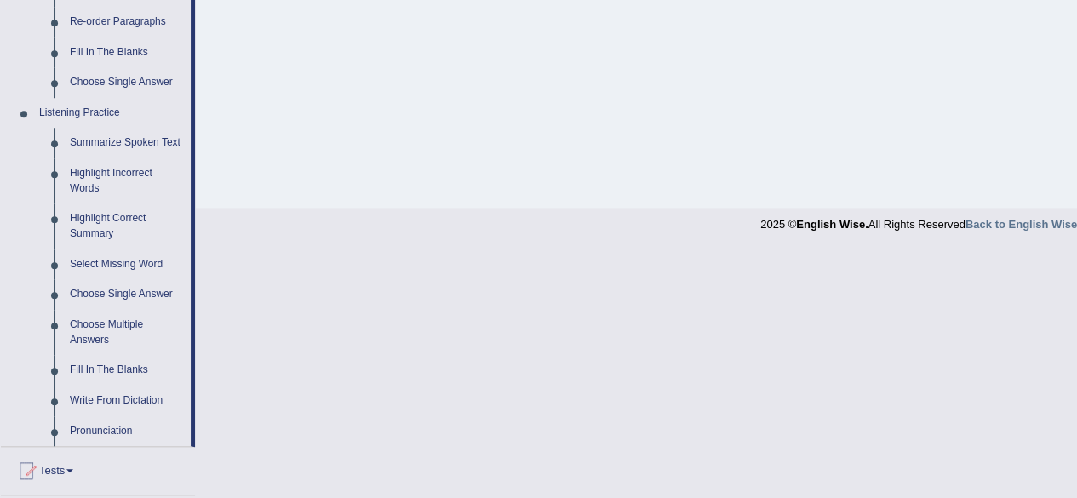
scroll to position [681, 0]
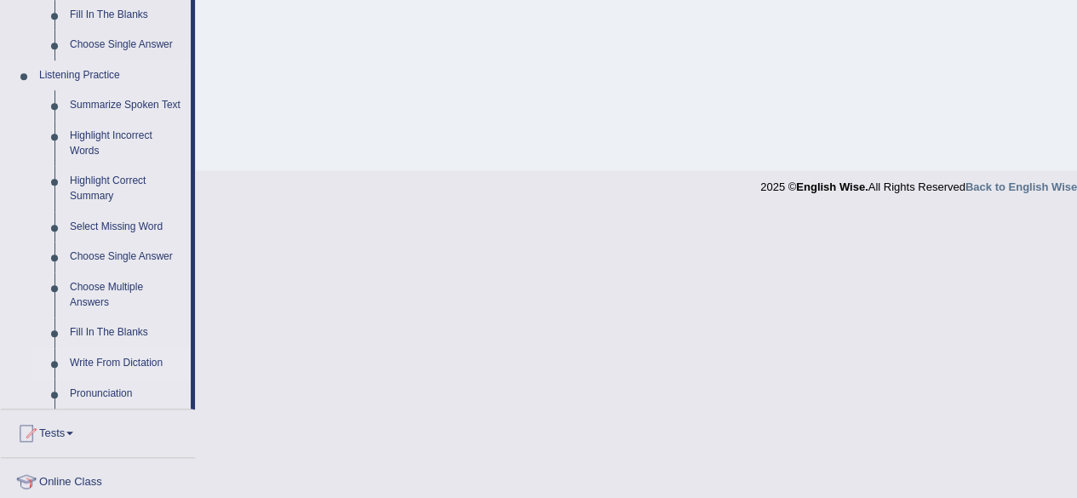
click at [111, 358] on link "Write From Dictation" at bounding box center [126, 363] width 129 height 31
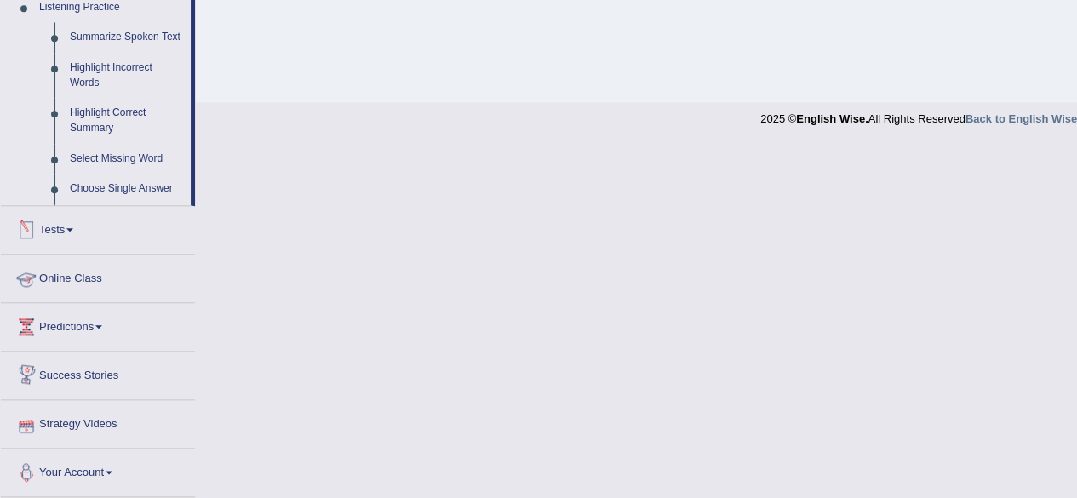
scroll to position [625, 0]
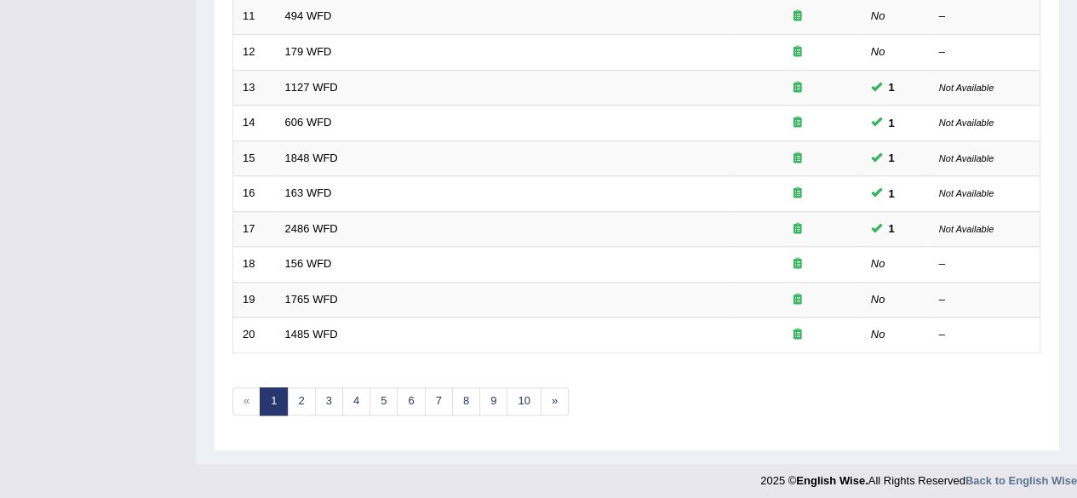
scroll to position [620, 0]
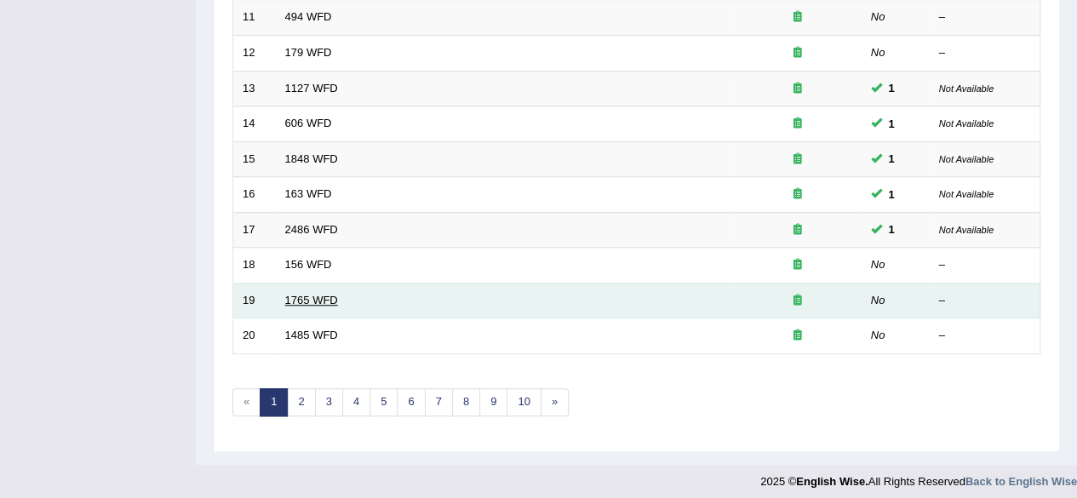
click at [324, 295] on link "1765 WFD" at bounding box center [311, 300] width 53 height 13
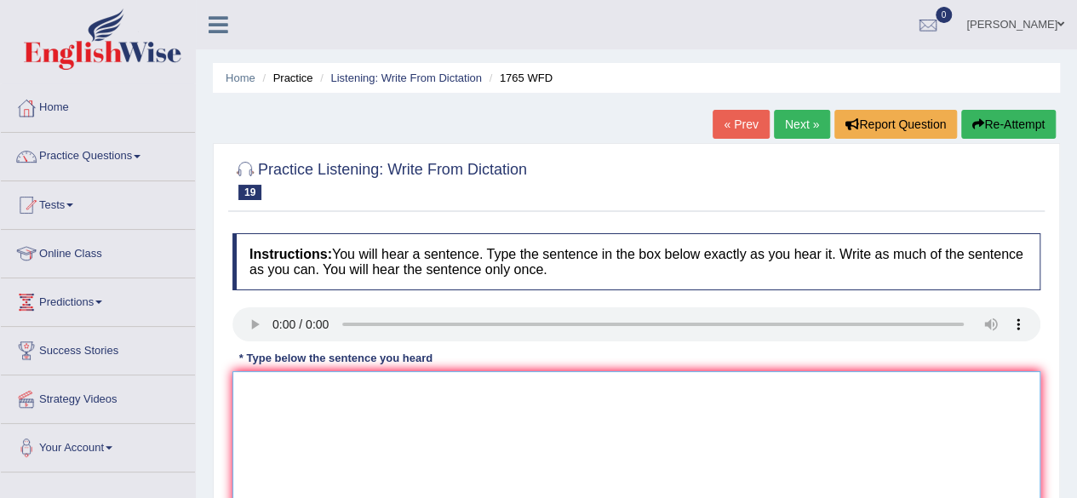
click at [269, 398] on textarea at bounding box center [636, 453] width 808 height 165
type textarea "Application forms for sharing accomodation accomodations must be completed two …"
click at [794, 194] on div at bounding box center [636, 179] width 808 height 52
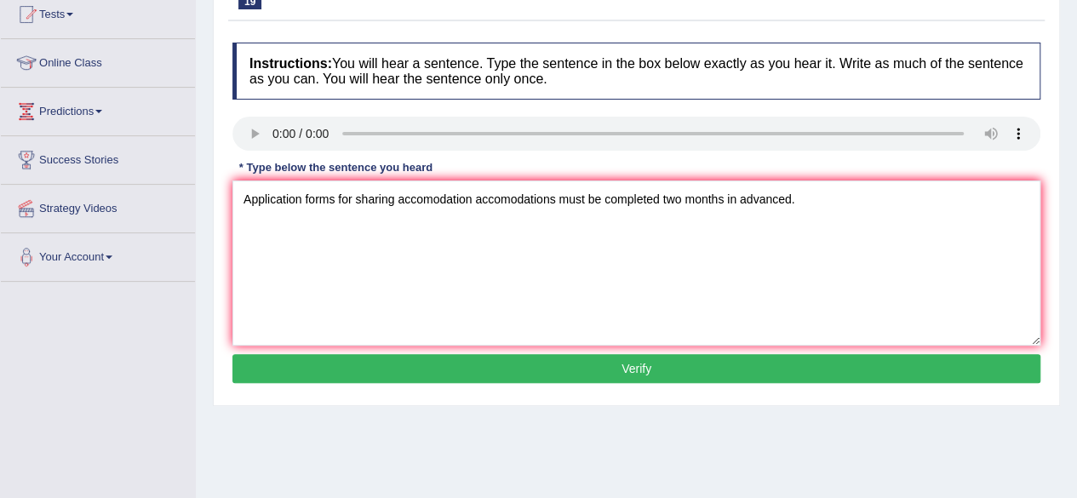
scroll to position [204, 0]
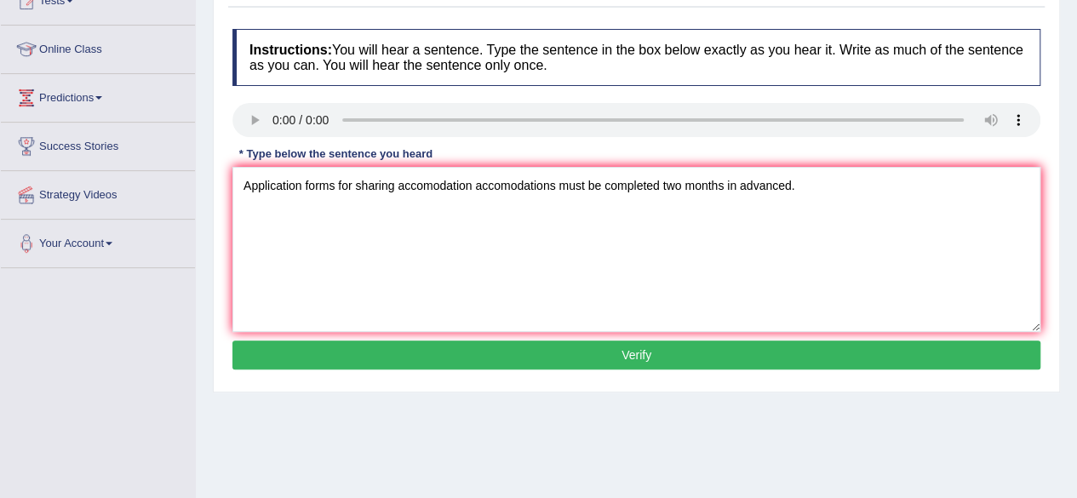
click at [869, 346] on button "Verify" at bounding box center [636, 354] width 808 height 29
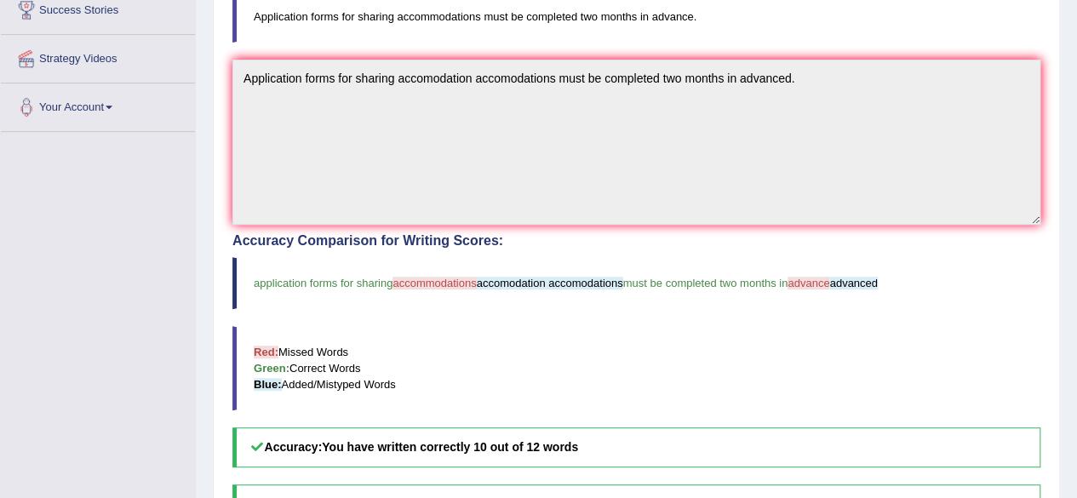
scroll to position [0, 0]
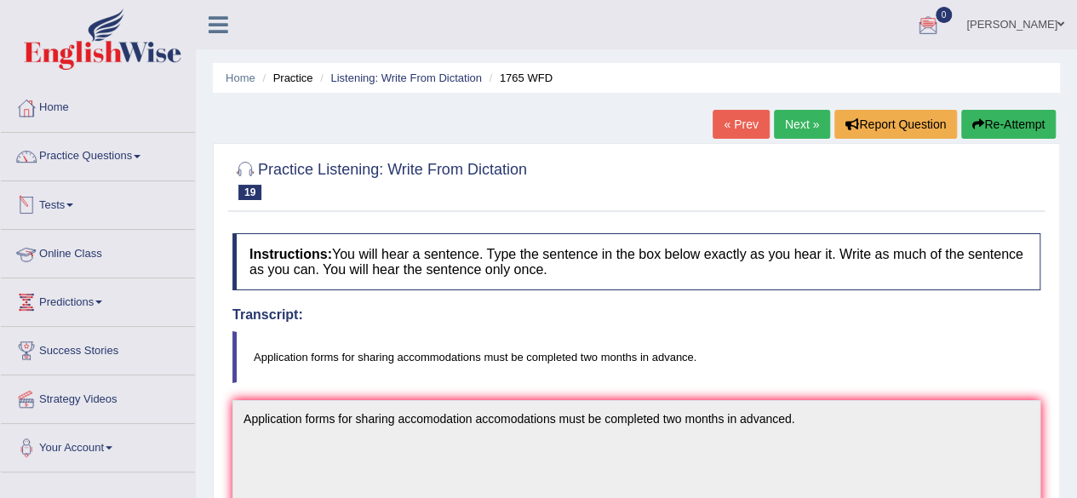
click at [128, 209] on link "Tests" at bounding box center [98, 202] width 194 height 43
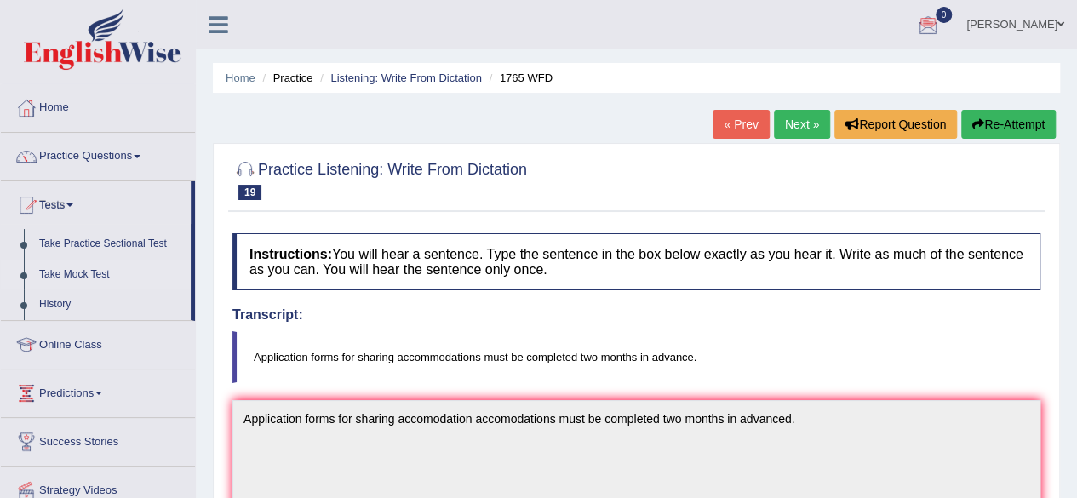
click at [89, 272] on link "Take Mock Test" at bounding box center [110, 275] width 159 height 31
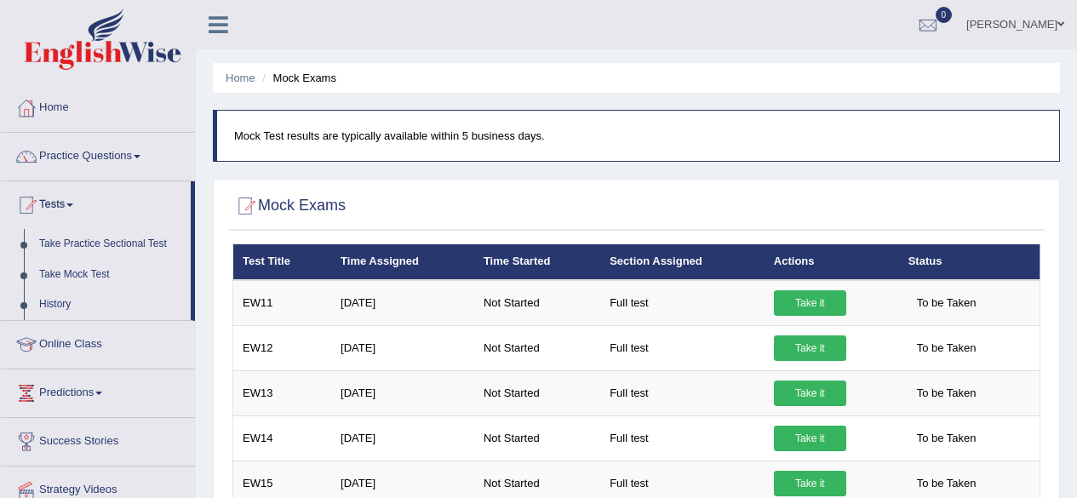
click at [798, 302] on link "Take it" at bounding box center [810, 303] width 72 height 26
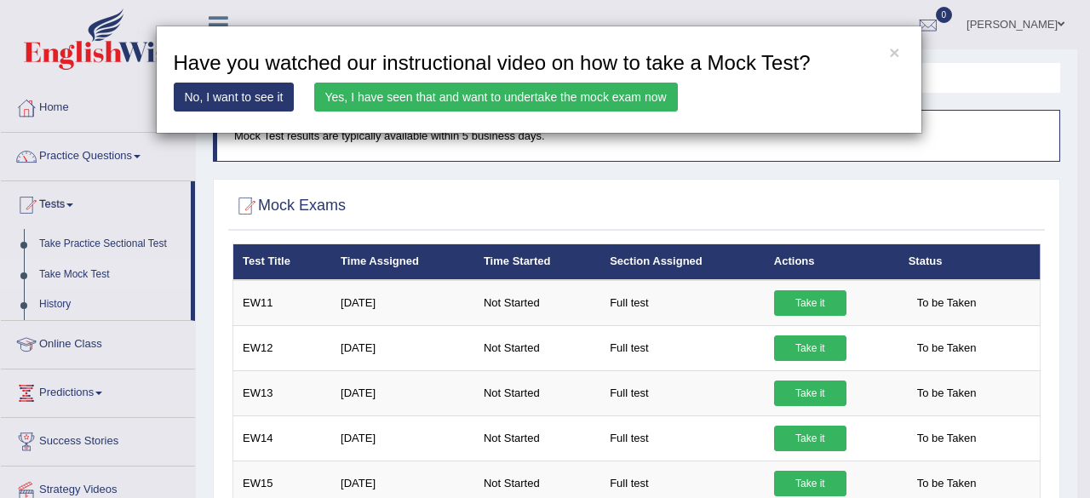
click at [798, 302] on div "× Have you watched our instructional video on how to take a Mock Test? No, I wa…" at bounding box center [545, 249] width 1090 height 498
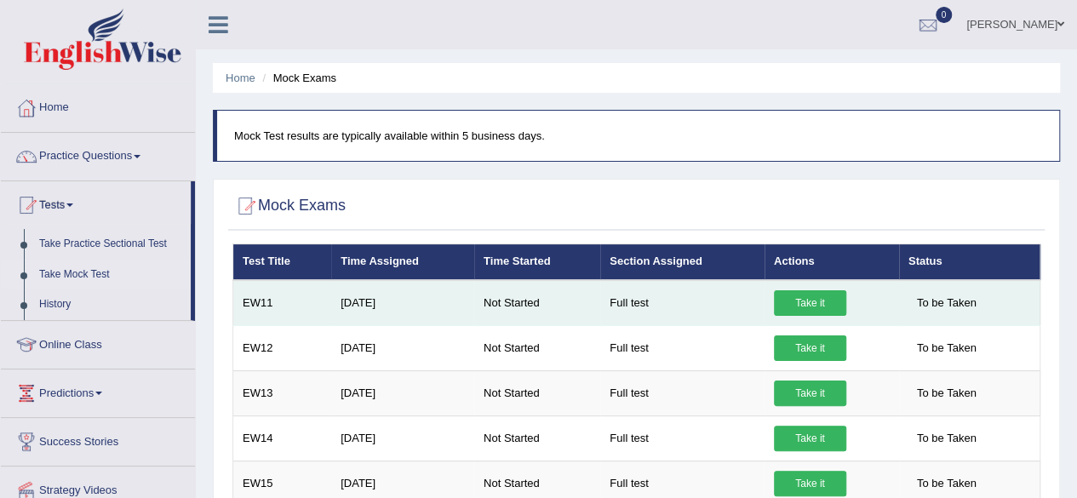
drag, startPoint x: 0, startPoint y: 0, endPoint x: 798, endPoint y: 302, distance: 852.9
click at [798, 302] on link "Take it" at bounding box center [810, 303] width 72 height 26
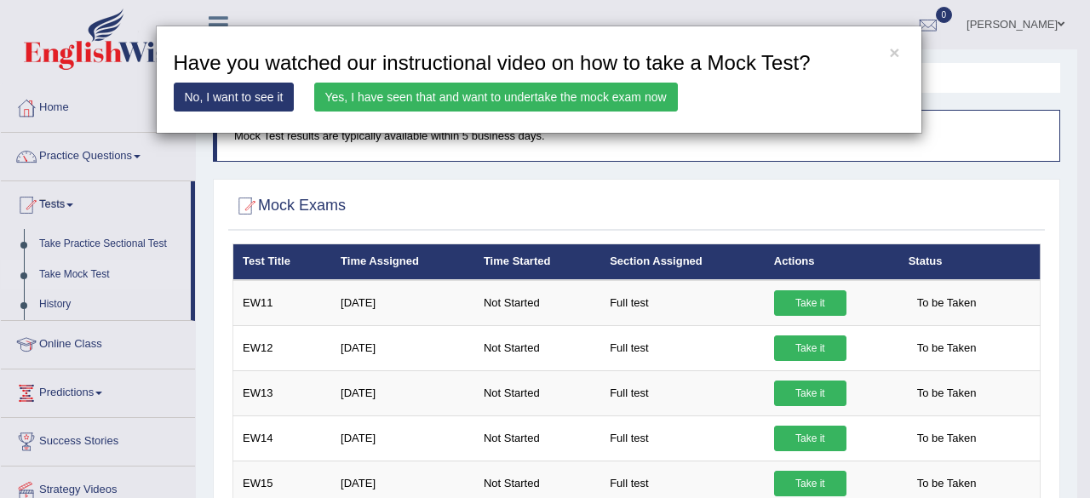
click at [504, 94] on link "Yes, I have seen that and want to undertake the mock exam now" at bounding box center [495, 97] width 363 height 29
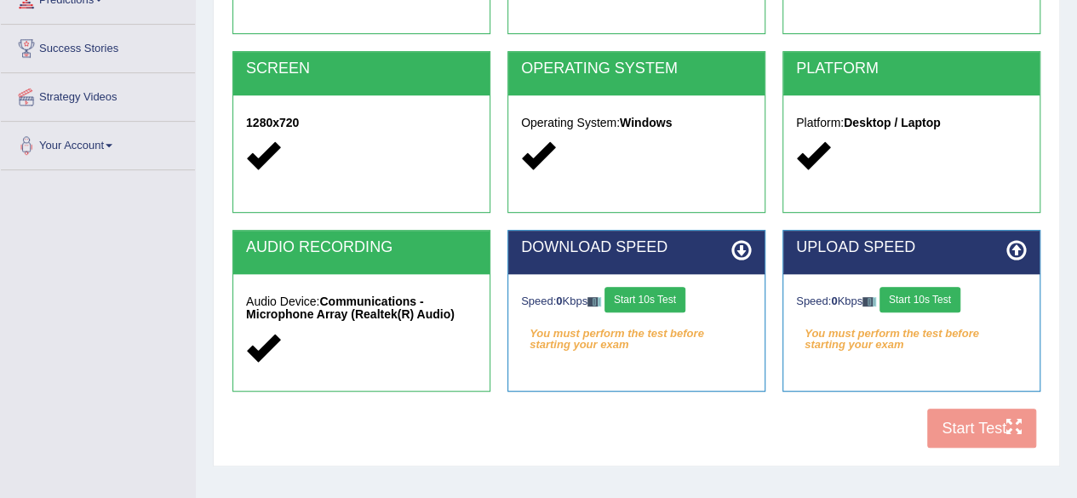
scroll to position [306, 0]
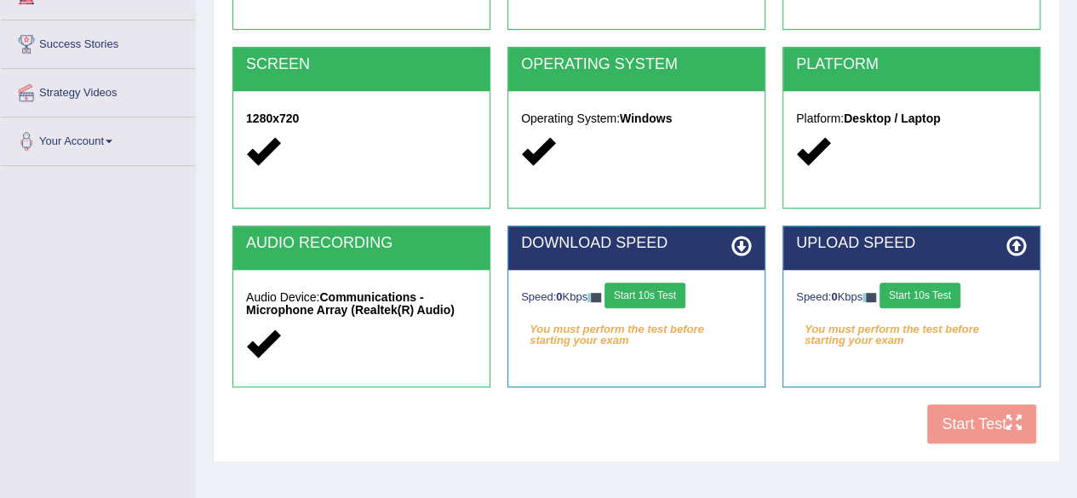
click at [655, 297] on button "Start 10s Test" at bounding box center [644, 296] width 81 height 26
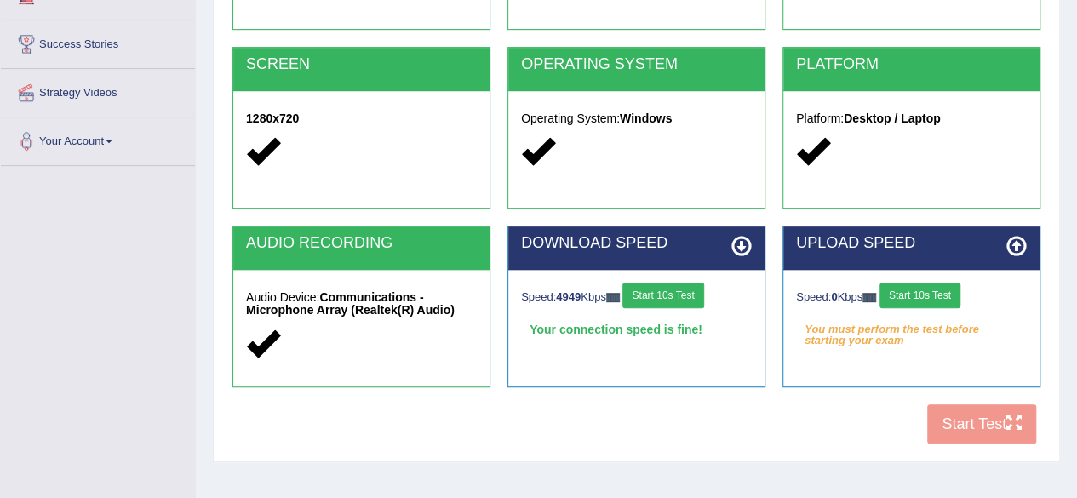
click at [936, 299] on button "Start 10s Test" at bounding box center [919, 296] width 81 height 26
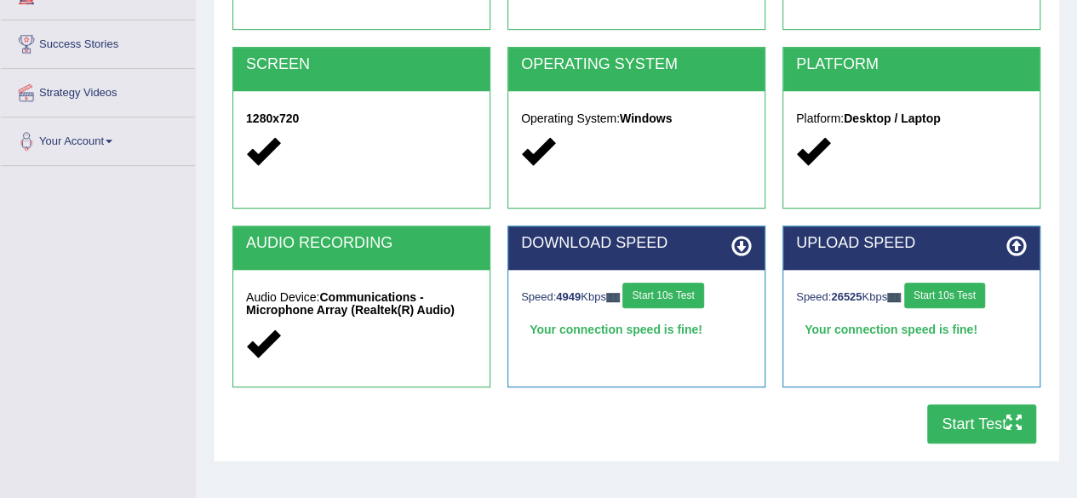
click at [954, 432] on button "Start Test" at bounding box center [981, 423] width 109 height 39
